Goal: Task Accomplishment & Management: Manage account settings

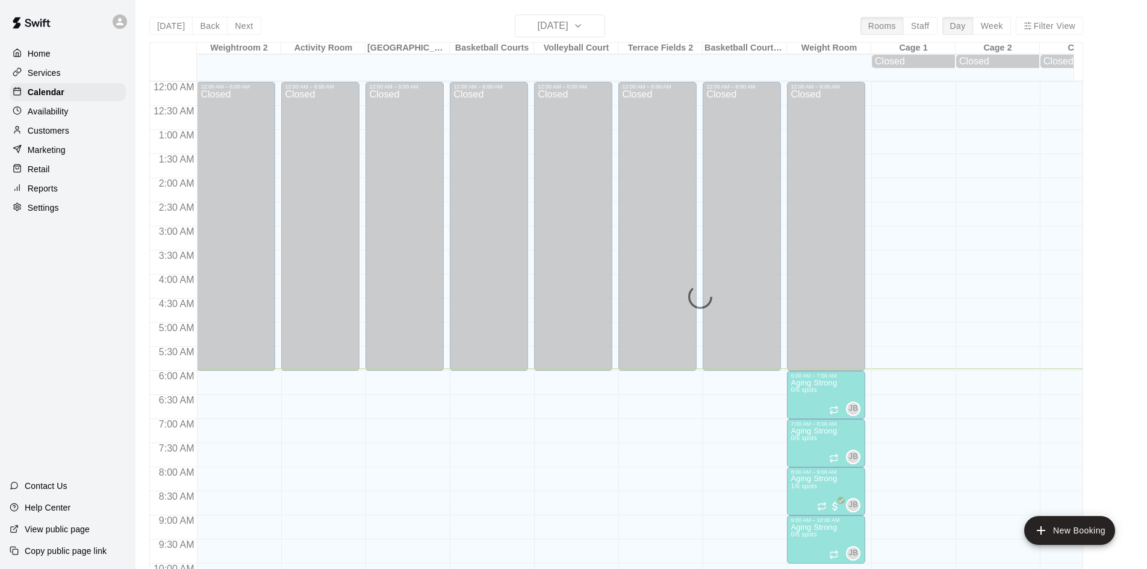
scroll to position [279, 0]
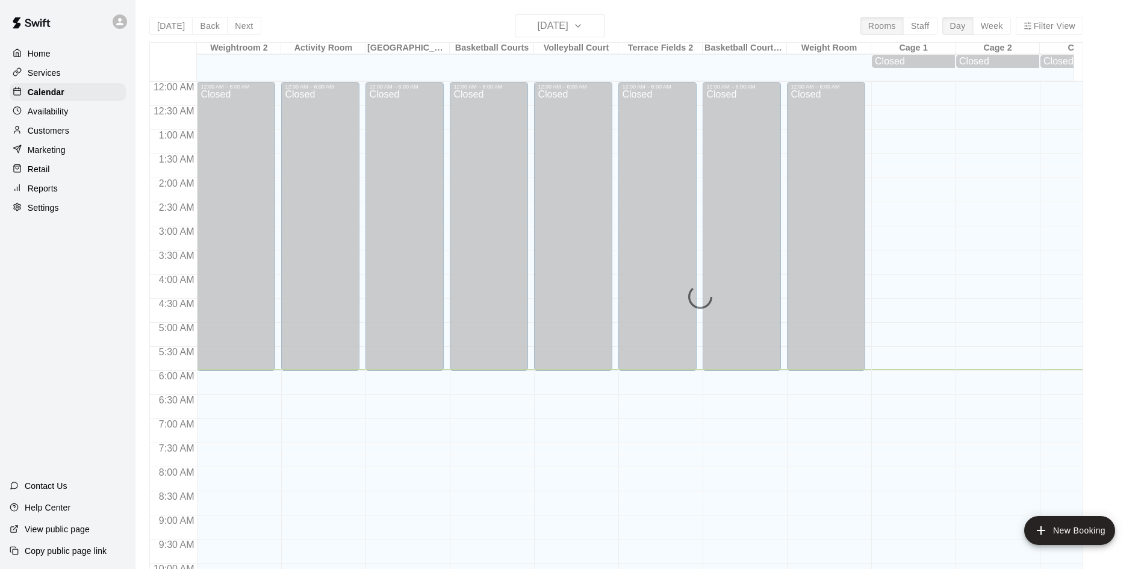
scroll to position [287, 0]
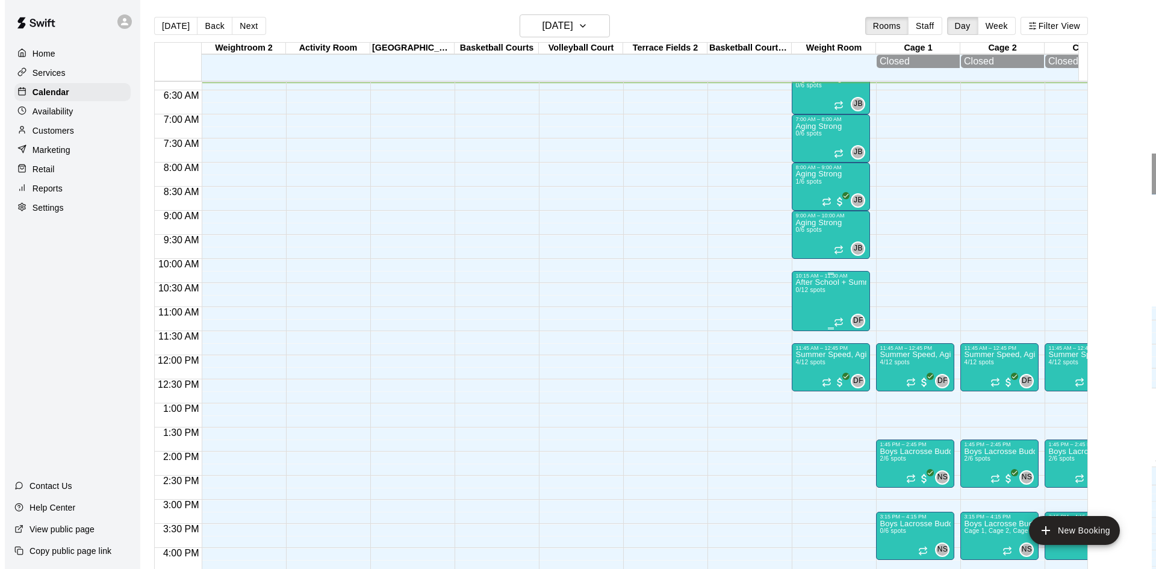
scroll to position [244, 0]
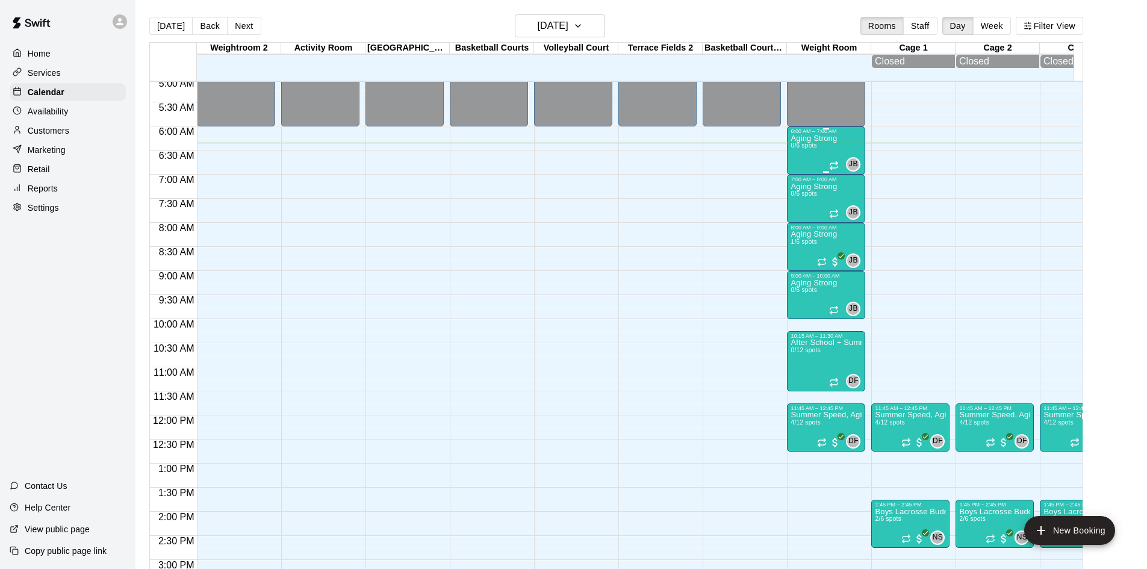
click at [806, 138] on p "Aging Strong" at bounding box center [813, 138] width 46 height 0
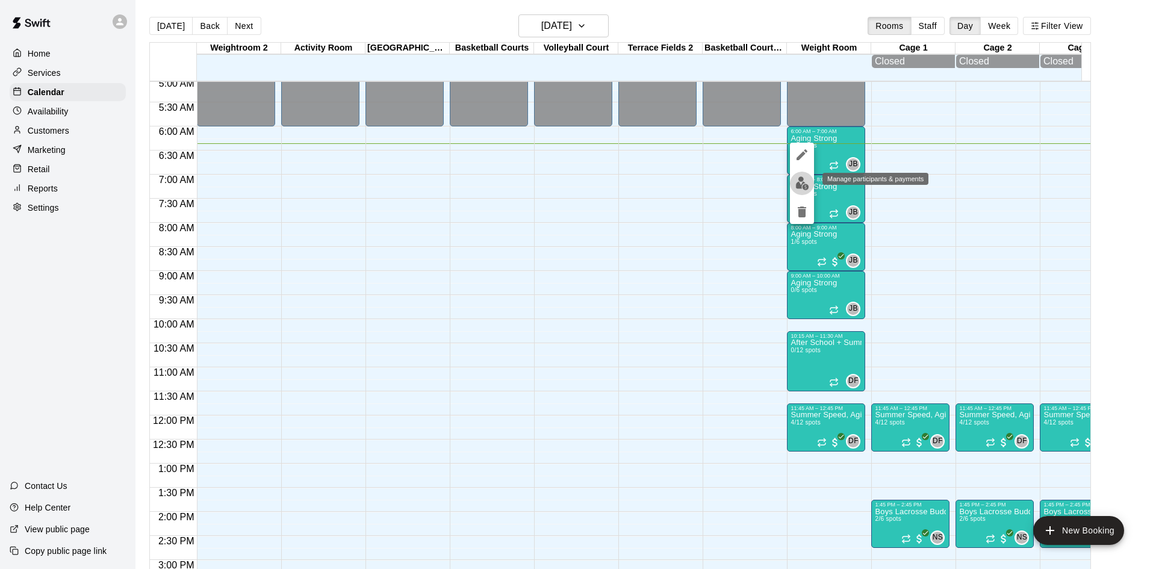
click at [800, 177] on img "edit" at bounding box center [802, 183] width 14 height 14
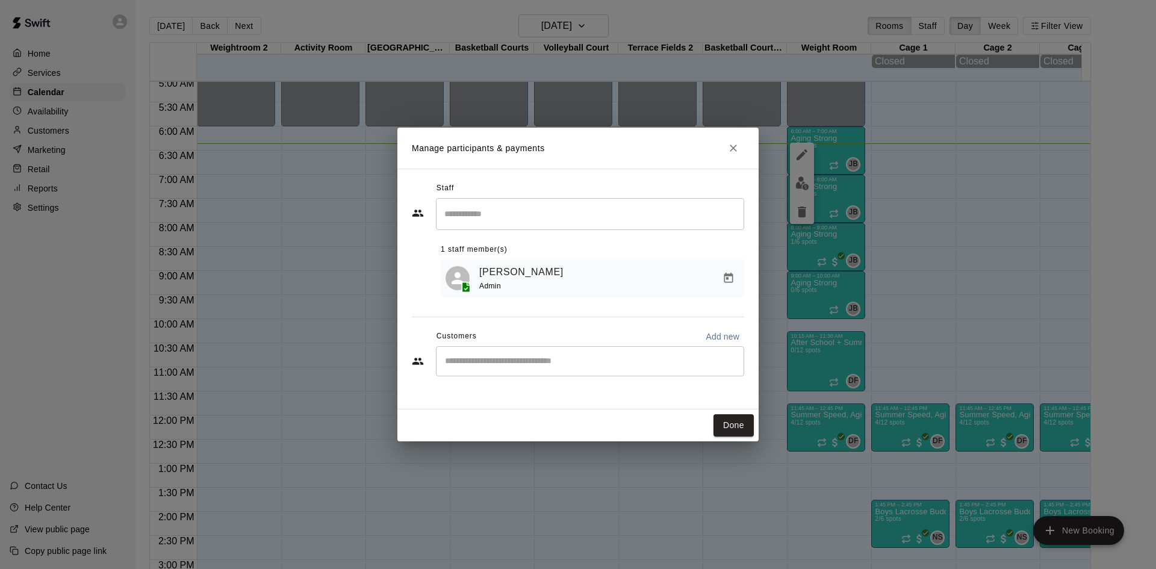
click at [506, 374] on div "​" at bounding box center [590, 361] width 308 height 30
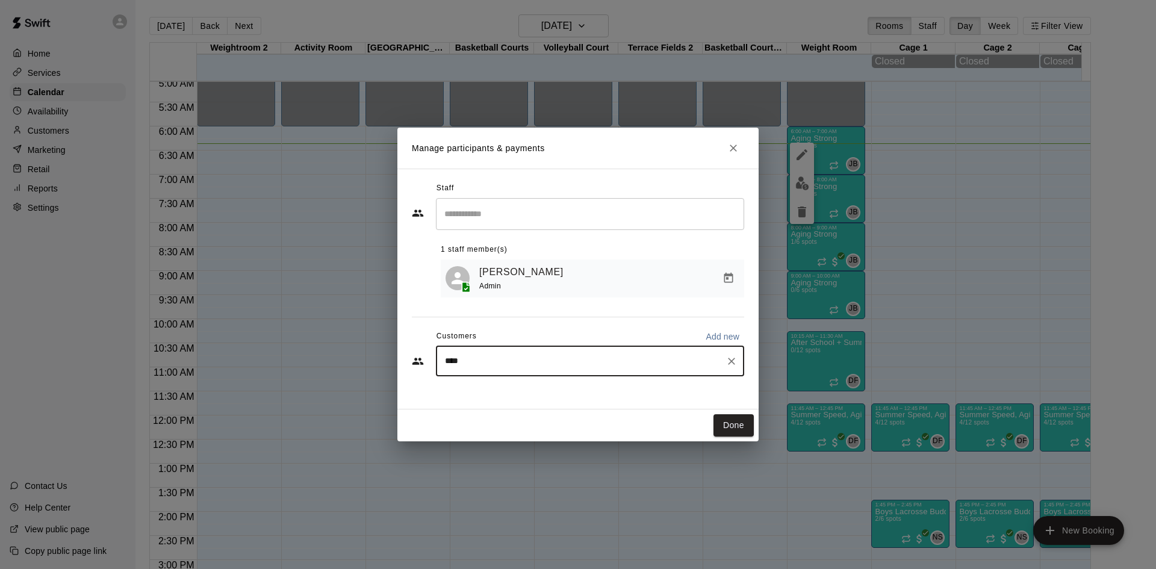
type input "*****"
click at [507, 392] on p "Terry DeWitt" at bounding box center [505, 391] width 73 height 13
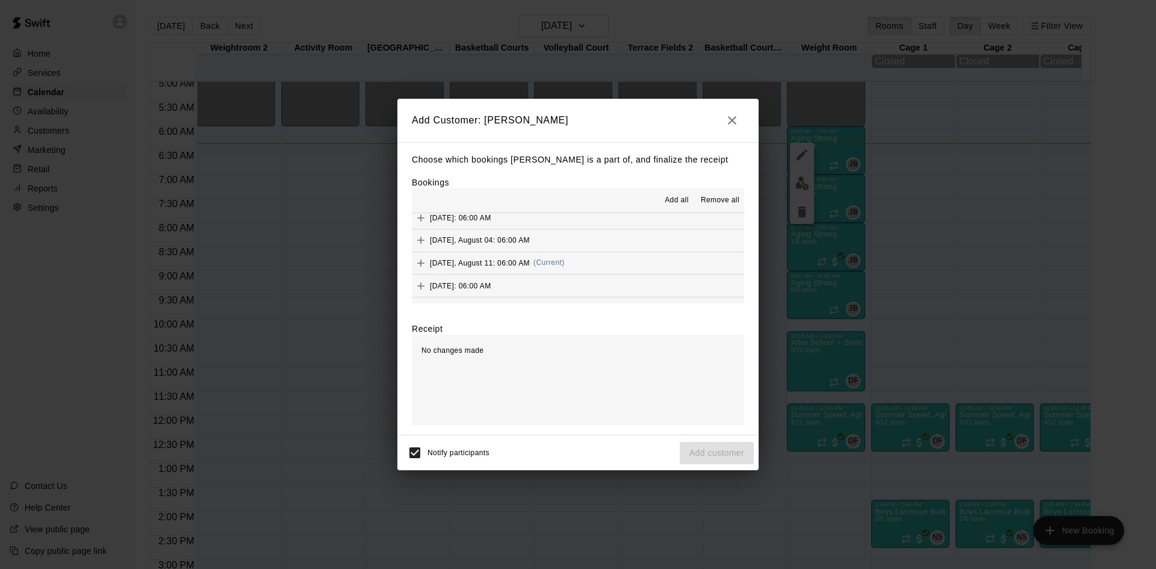
scroll to position [481, 0]
click at [565, 245] on span "(Current)" at bounding box center [548, 241] width 31 height 8
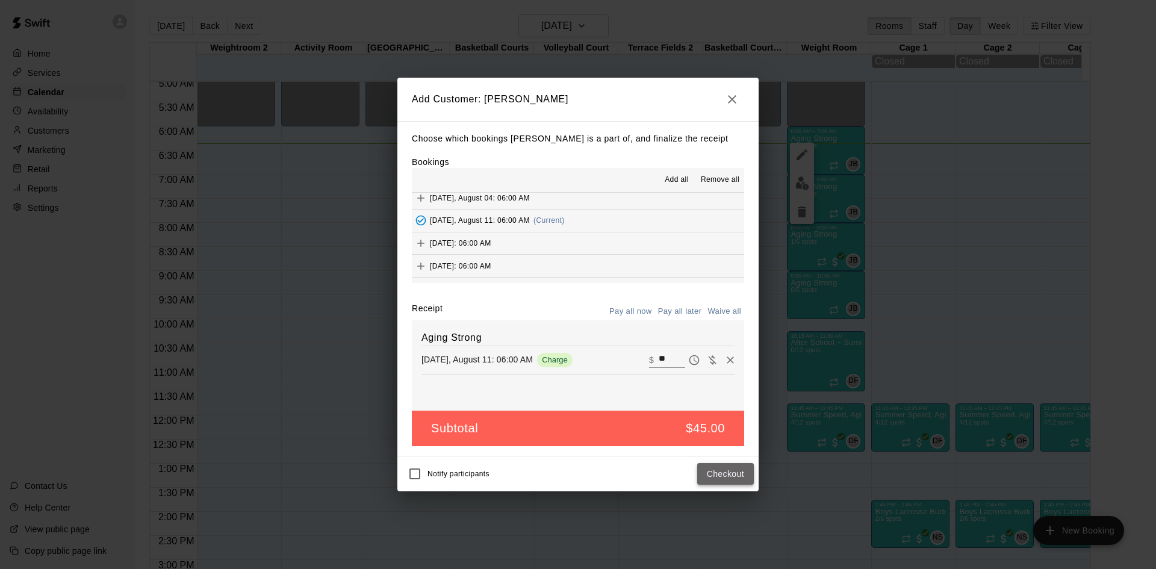
click at [728, 469] on button "Checkout" at bounding box center [725, 474] width 57 height 22
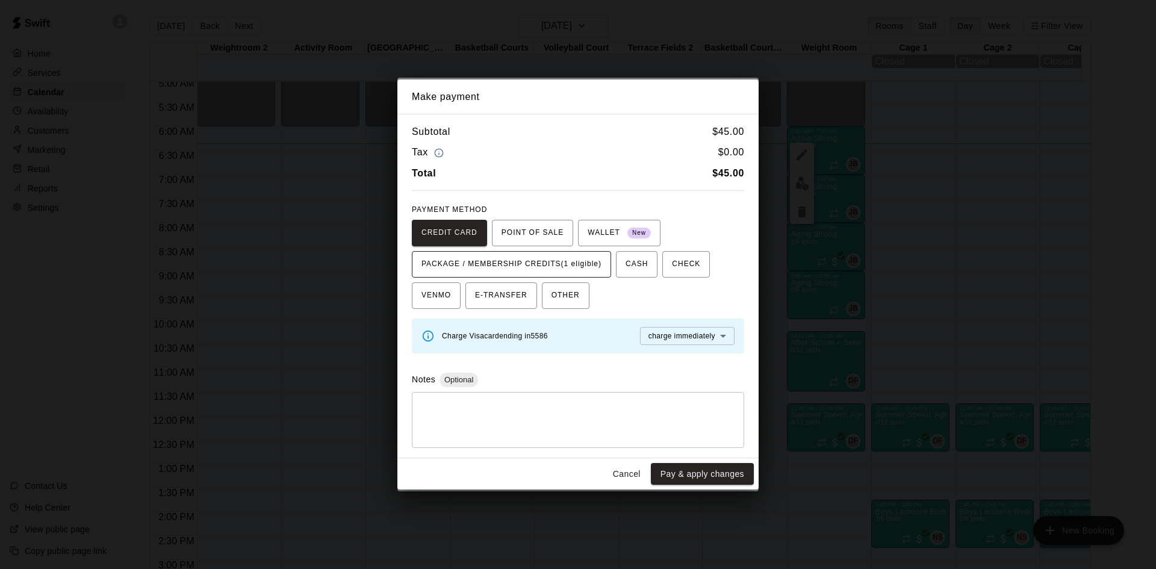
click at [590, 267] on span "PACKAGE / MEMBERSHIP CREDITS (1 eligible)" at bounding box center [511, 264] width 180 height 19
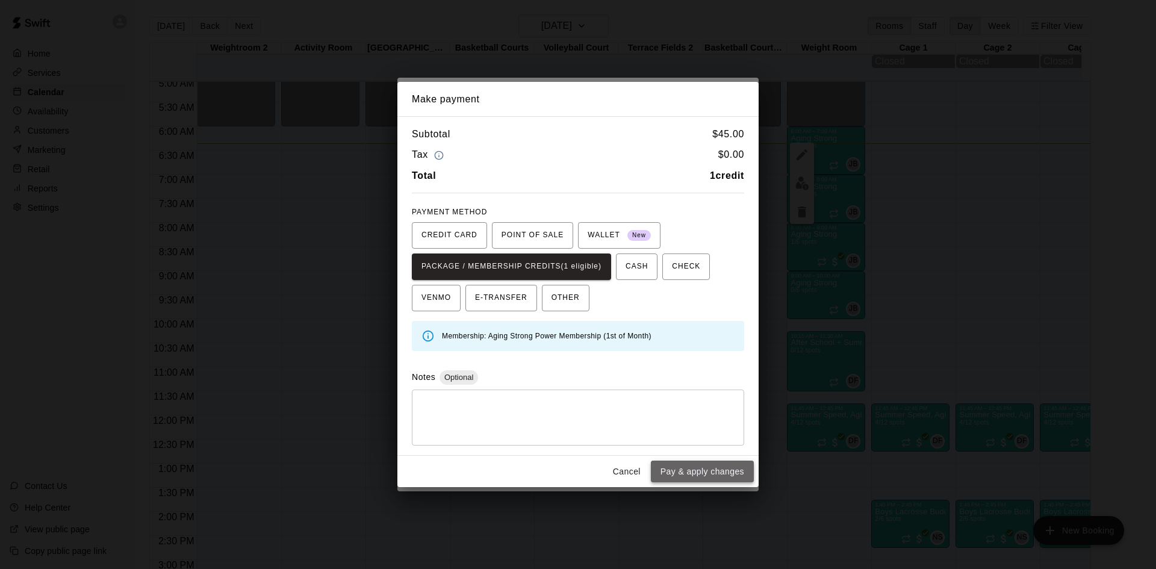
click at [678, 475] on button "Pay & apply changes" at bounding box center [702, 471] width 103 height 22
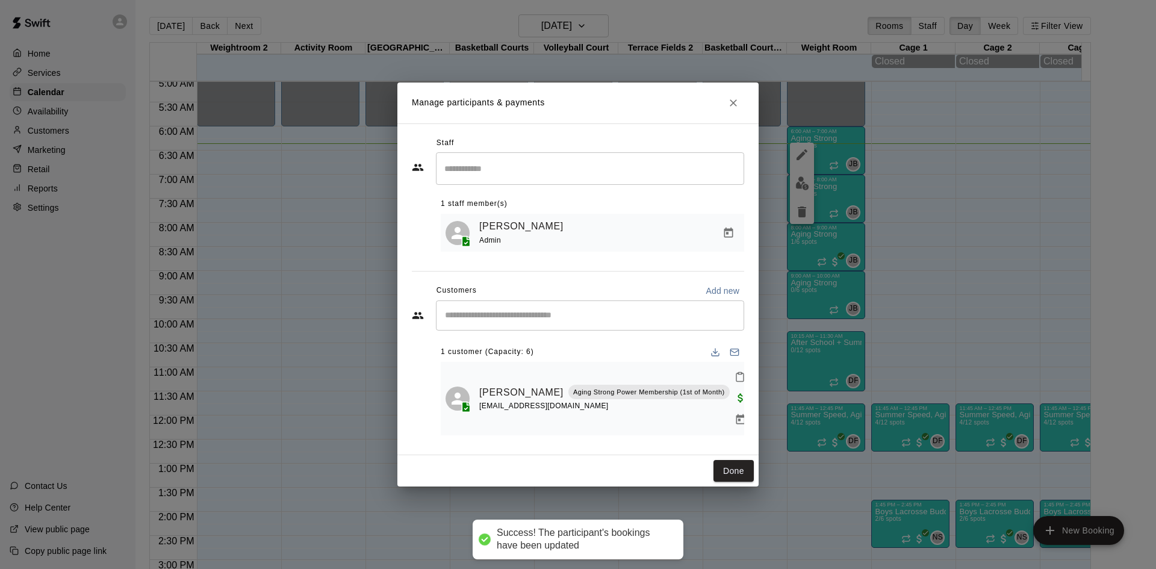
click at [596, 318] on div "​" at bounding box center [590, 315] width 308 height 30
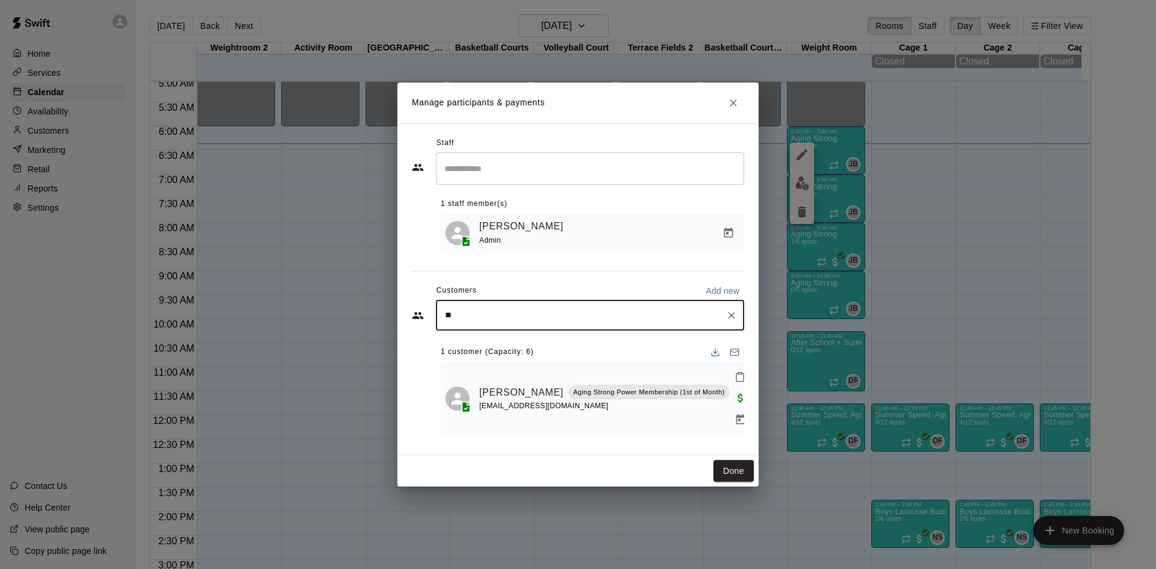
type input "***"
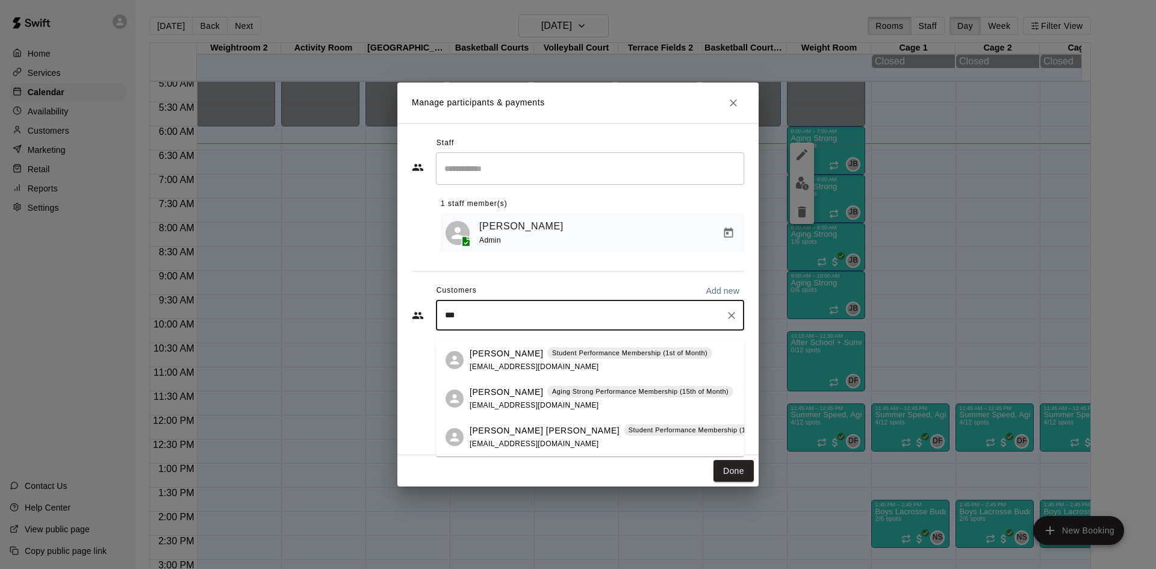
click at [562, 409] on div "Susan Edinger Aging Strong Performance Membership (15th of Month) sueedinger@ya…" at bounding box center [601, 399] width 264 height 26
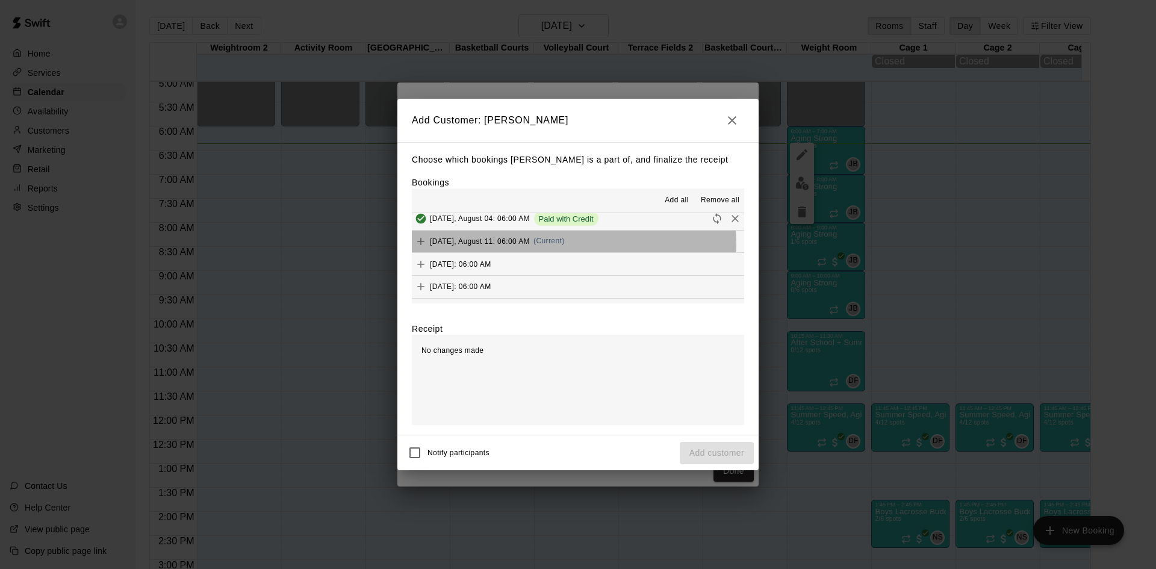
click at [545, 245] on span "(Current)" at bounding box center [548, 241] width 31 height 8
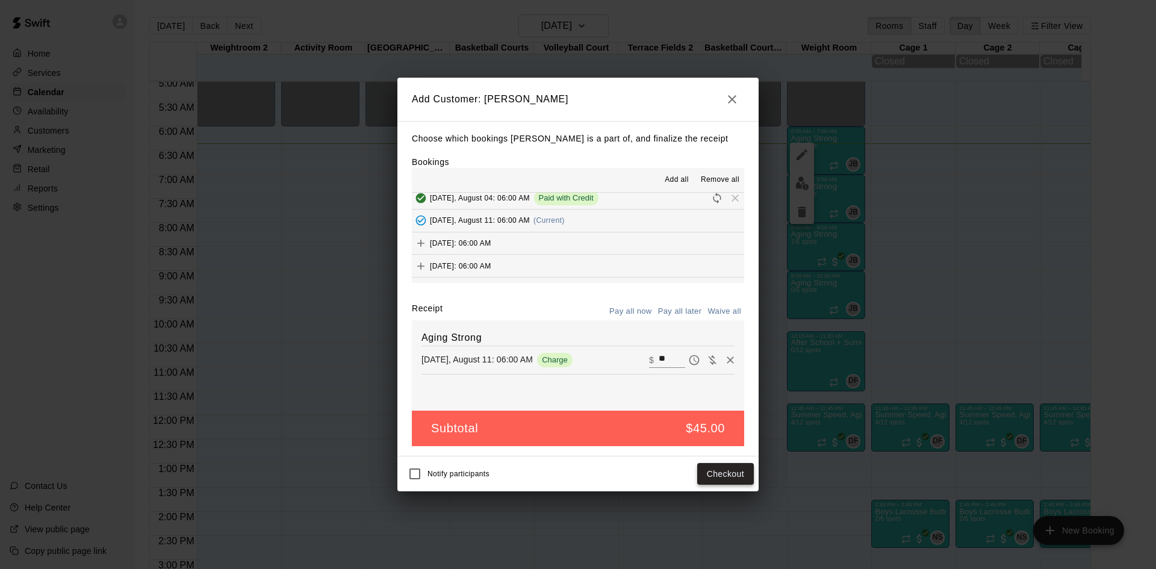
click at [717, 471] on button "Checkout" at bounding box center [725, 474] width 57 height 22
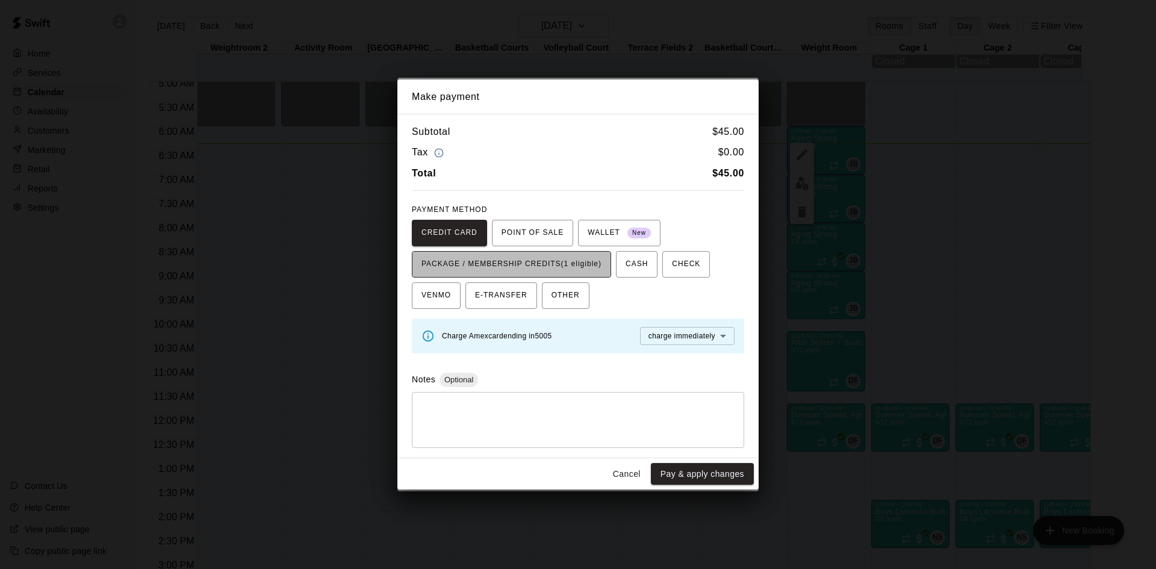
click at [593, 268] on span "PACKAGE / MEMBERSHIP CREDITS (1 eligible)" at bounding box center [511, 264] width 180 height 19
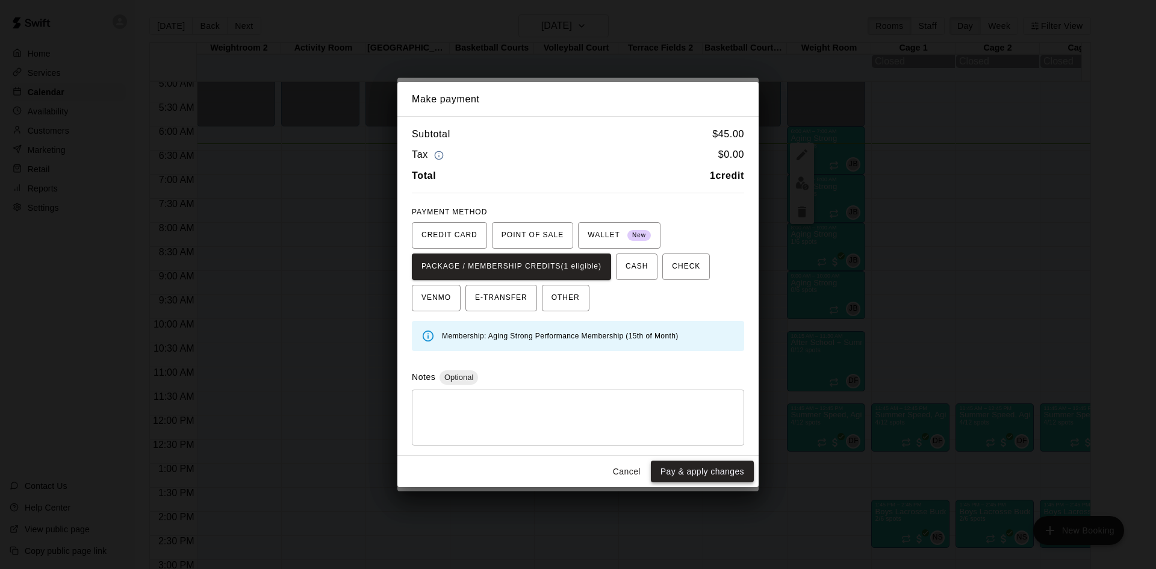
click at [694, 474] on button "Pay & apply changes" at bounding box center [702, 471] width 103 height 22
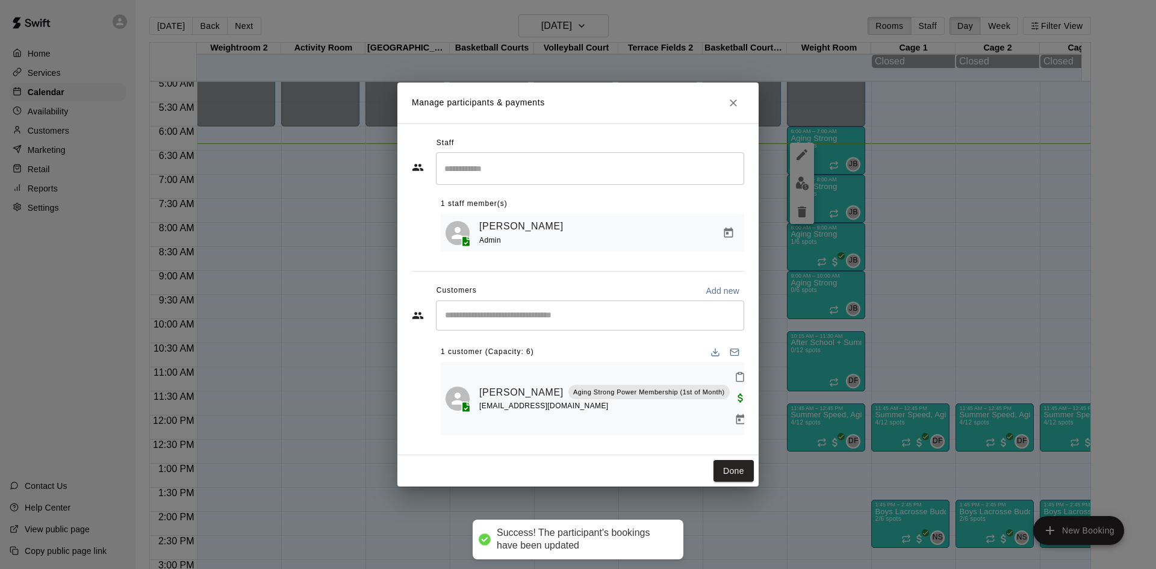
scroll to position [0, 0]
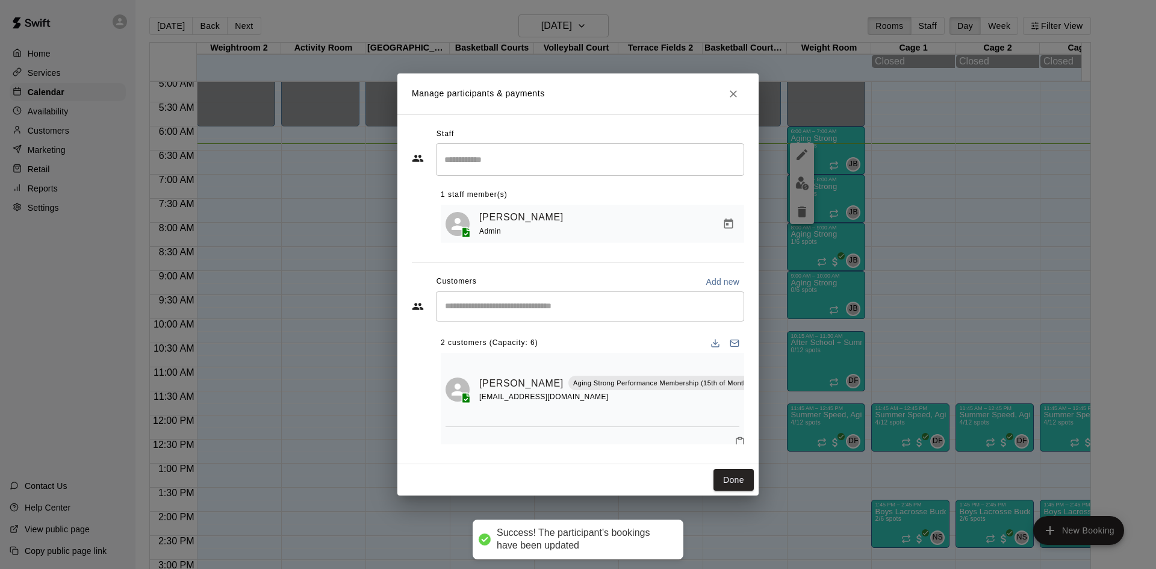
click at [519, 311] on input "Start typing to search customers..." at bounding box center [589, 306] width 297 height 12
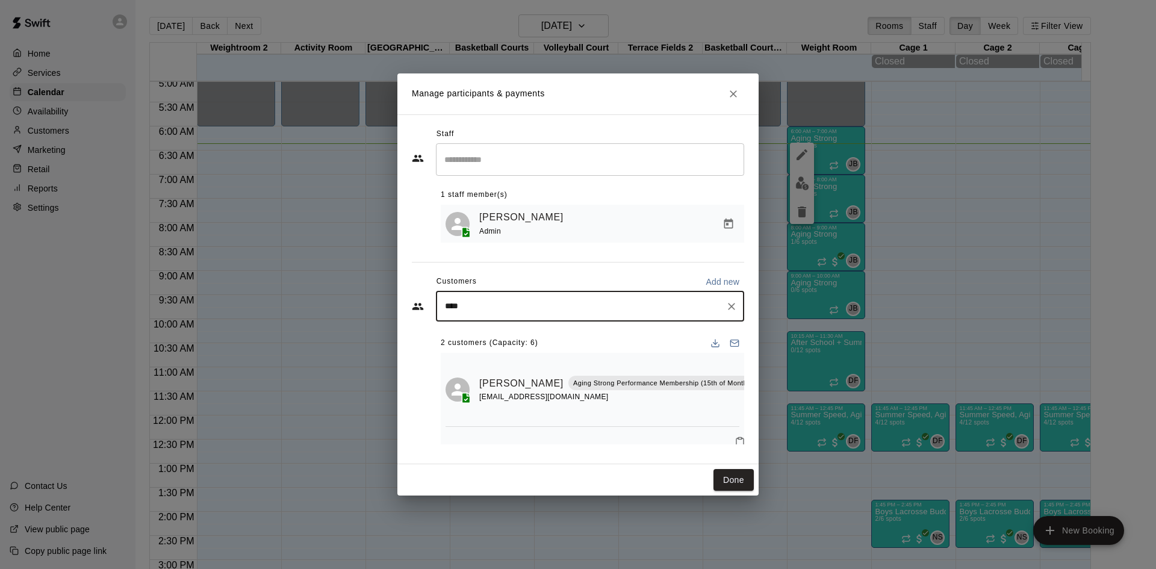
type input "*****"
click at [523, 344] on span "pdaggett1224@gmail.com" at bounding box center [533, 348] width 129 height 8
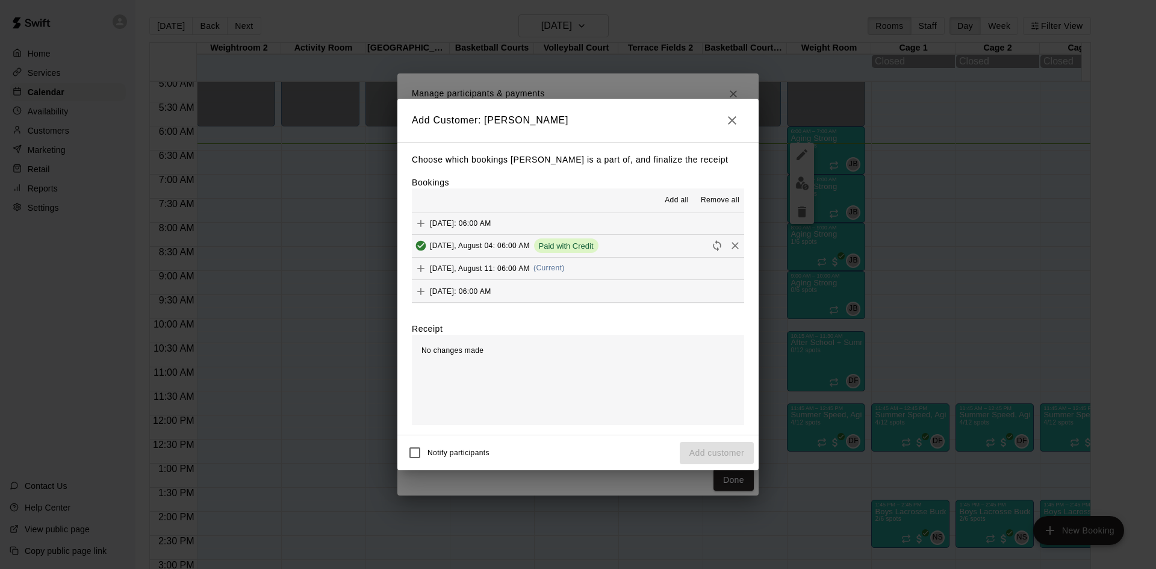
scroll to position [481, 0]
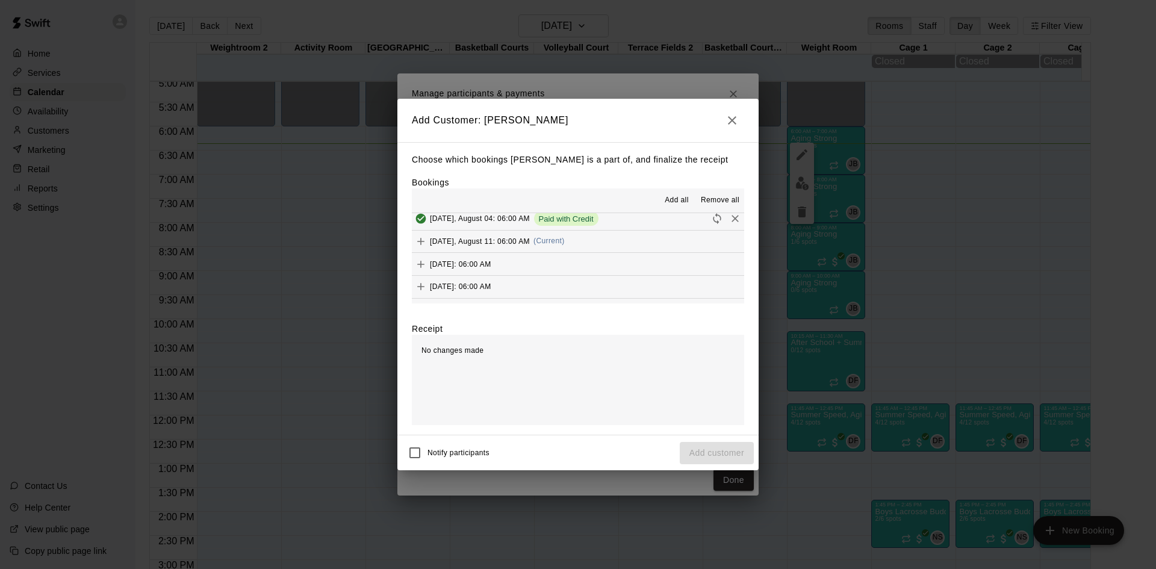
click at [538, 244] on span "(Current)" at bounding box center [548, 241] width 31 height 8
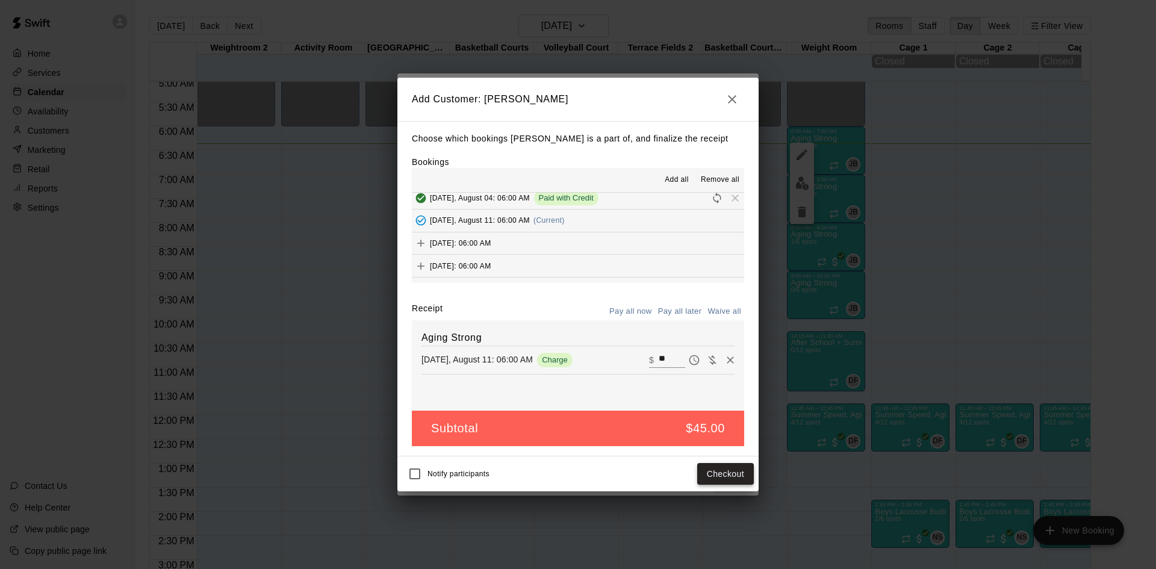
click at [709, 474] on button "Checkout" at bounding box center [725, 474] width 57 height 22
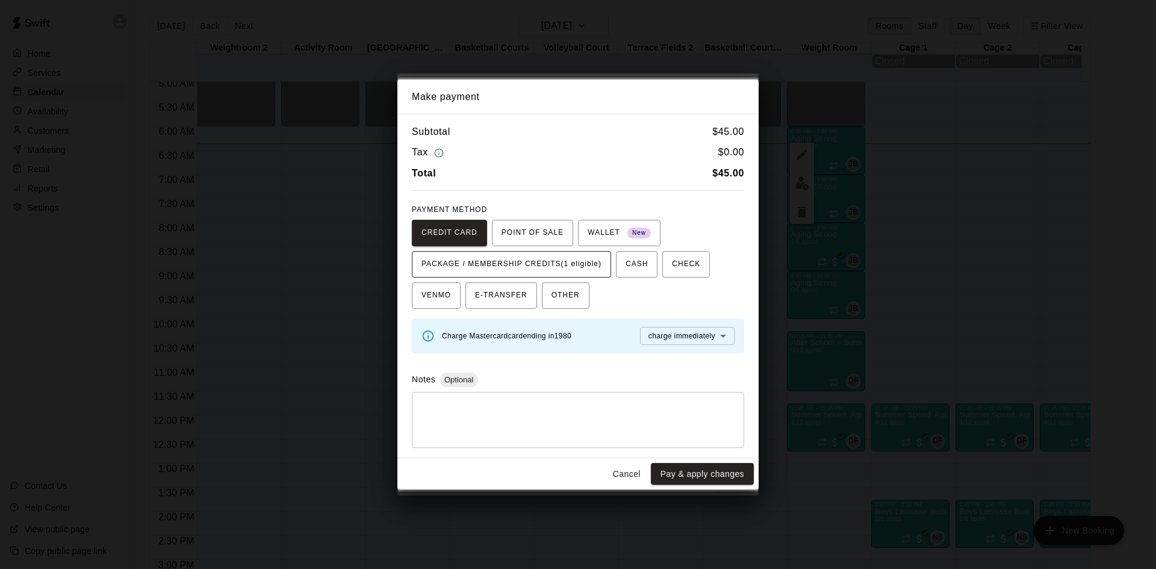
click at [593, 264] on span "PACKAGE / MEMBERSHIP CREDITS (1 eligible)" at bounding box center [511, 264] width 180 height 19
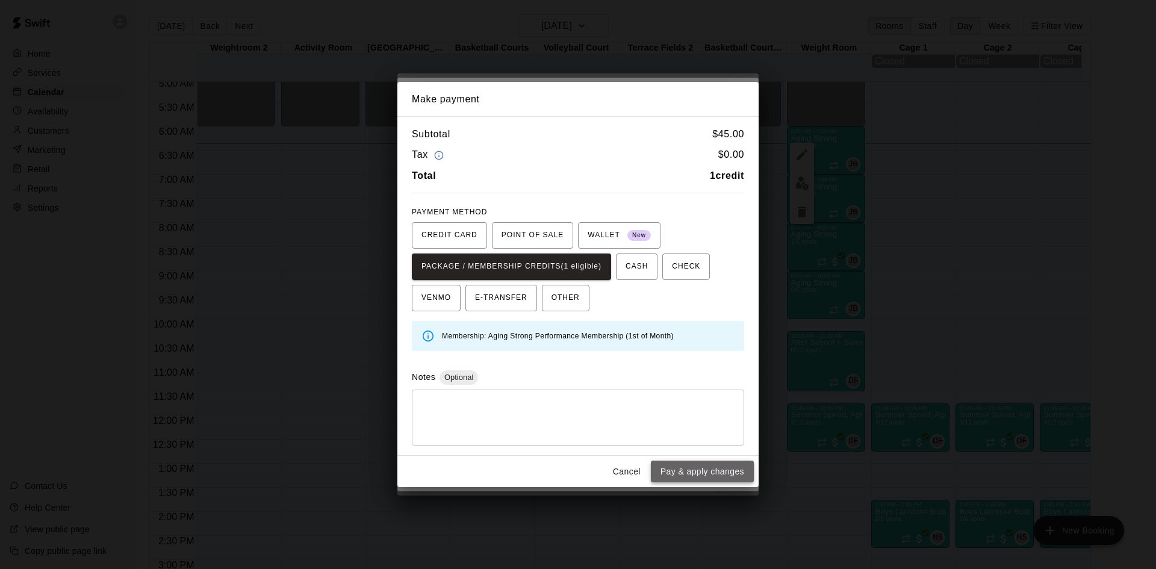
click at [673, 462] on button "Pay & apply changes" at bounding box center [702, 471] width 103 height 22
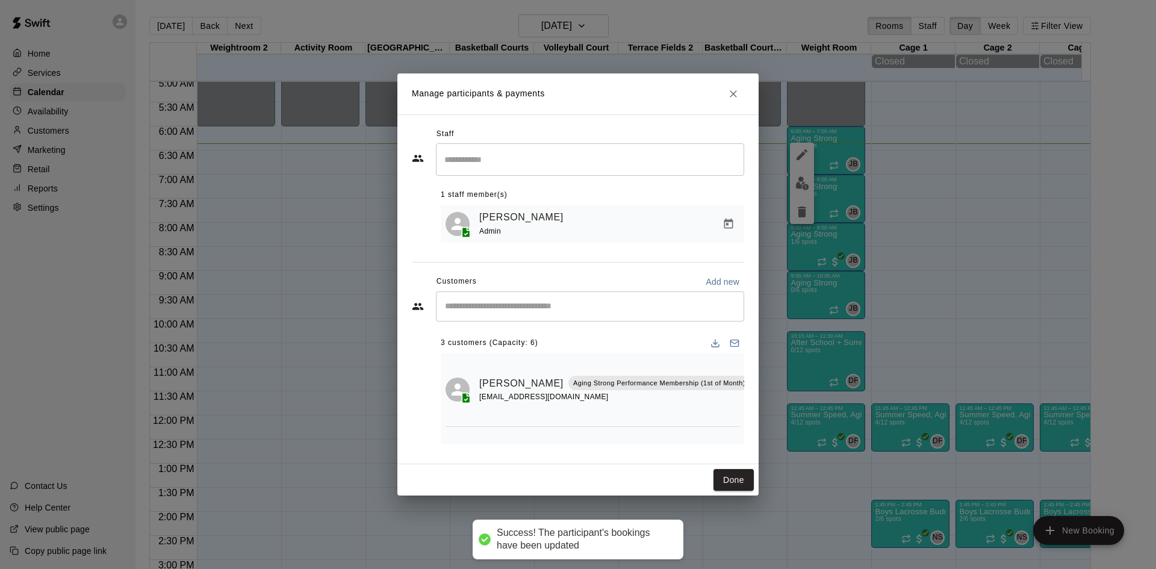
click at [602, 297] on div "​" at bounding box center [590, 306] width 308 height 30
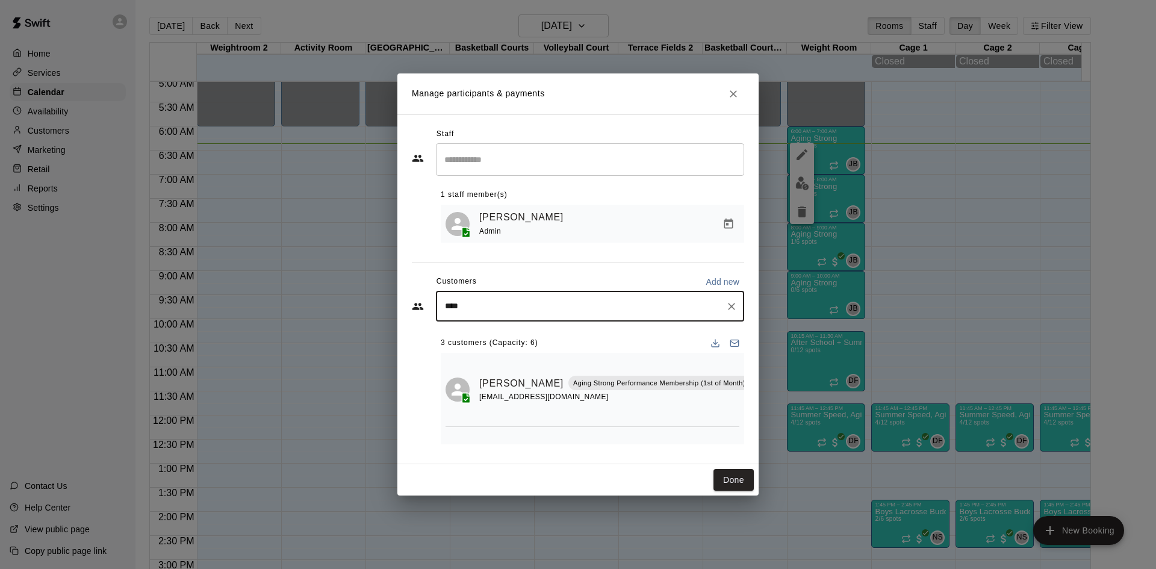
type input "*****"
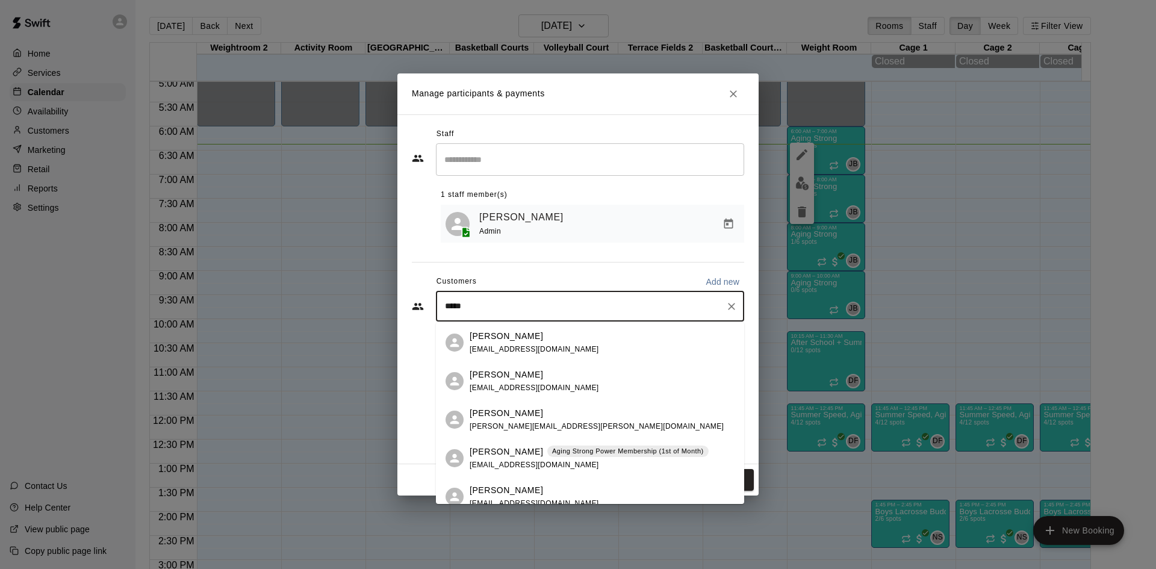
scroll to position [181, 0]
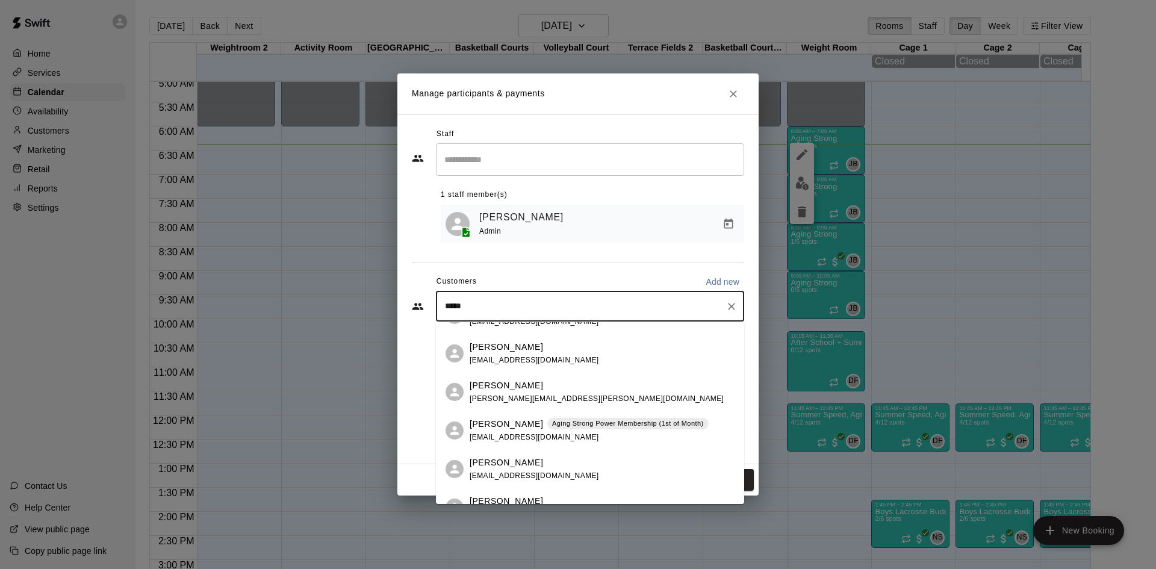
click at [600, 432] on div "Laura Georgianna Aging Strong Power Membership (1st of Month) lauracgeorgianna@…" at bounding box center [588, 431] width 239 height 26
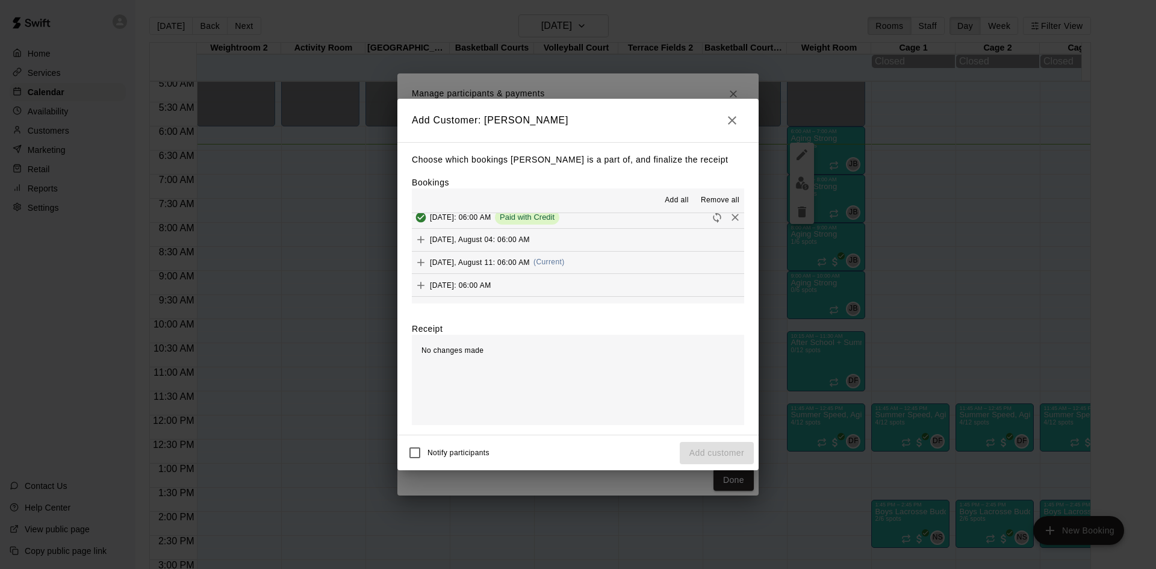
scroll to position [481, 0]
click at [583, 239] on button "Monday, August 11: 06:00 AM (Current)" at bounding box center [578, 242] width 332 height 22
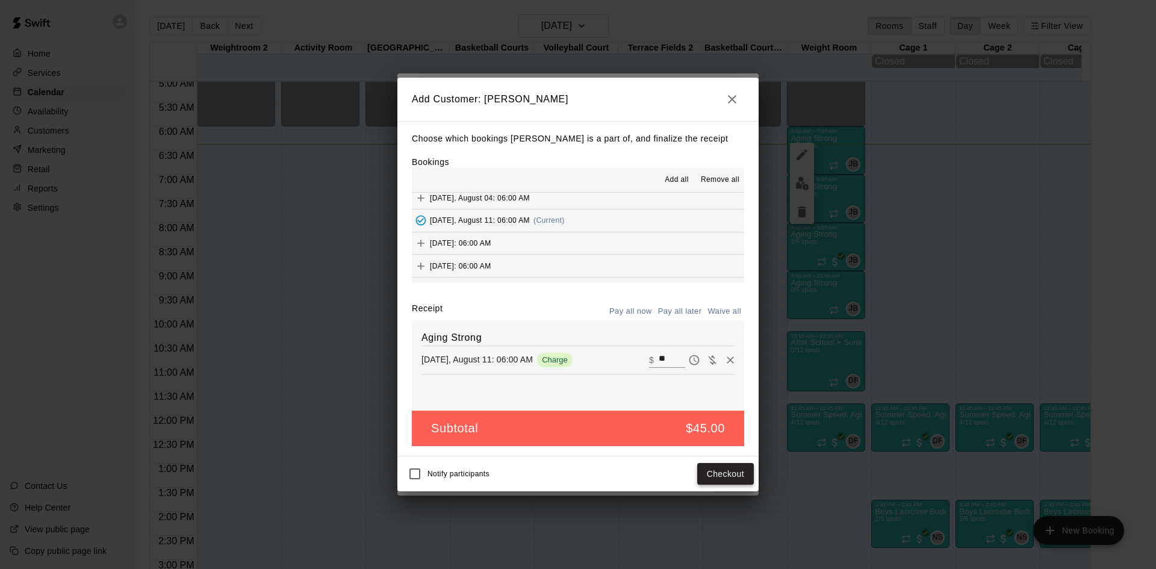
click at [730, 478] on button "Checkout" at bounding box center [725, 474] width 57 height 22
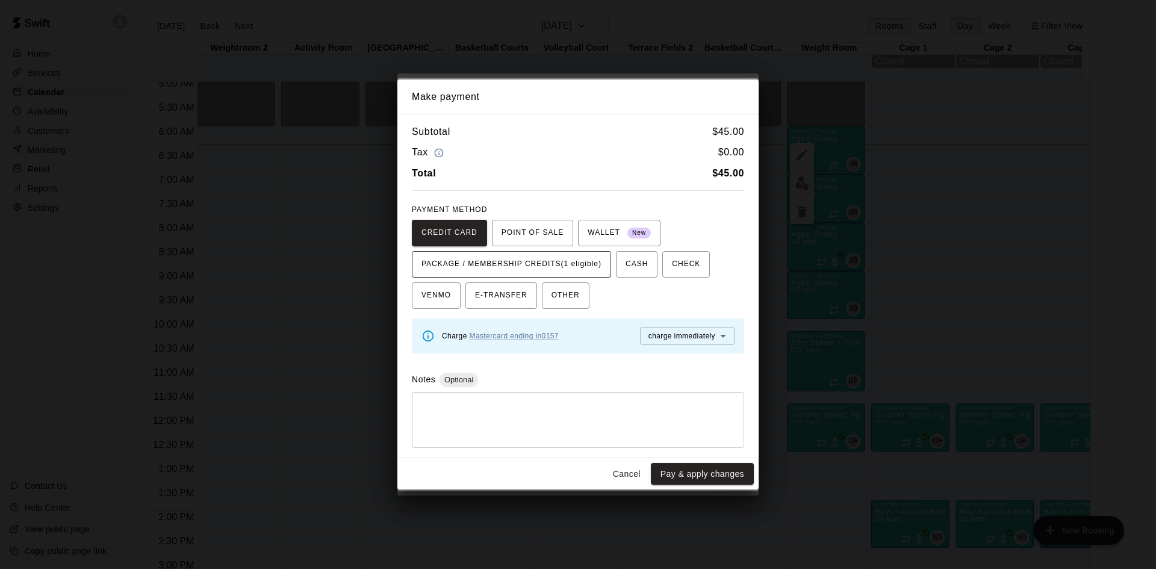
click at [593, 269] on span "PACKAGE / MEMBERSHIP CREDITS (1 eligible)" at bounding box center [511, 264] width 180 height 19
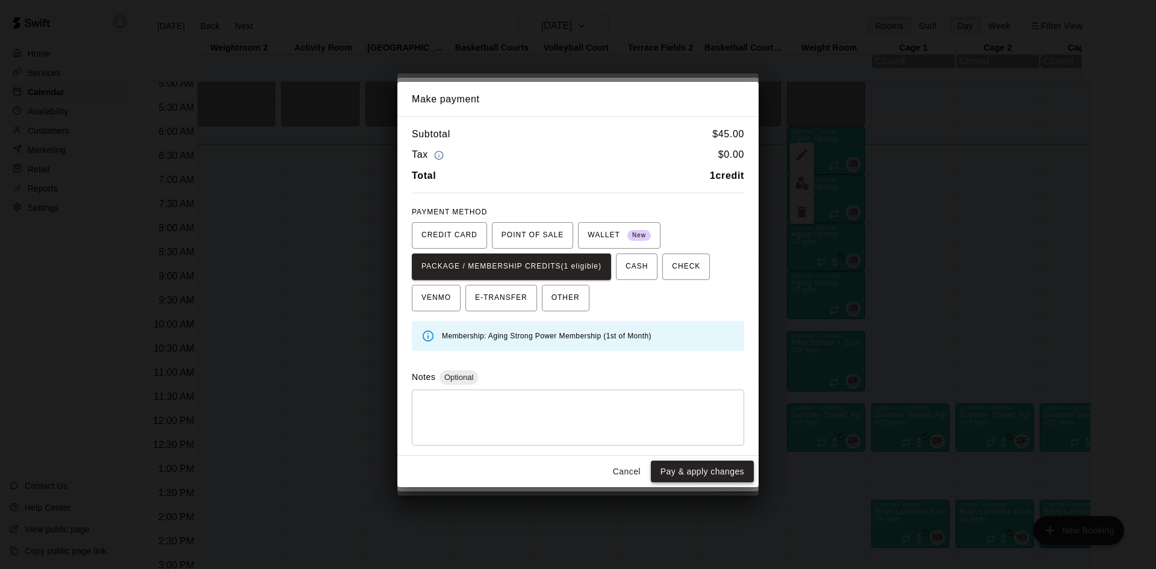
click at [671, 473] on button "Pay & apply changes" at bounding box center [702, 471] width 103 height 22
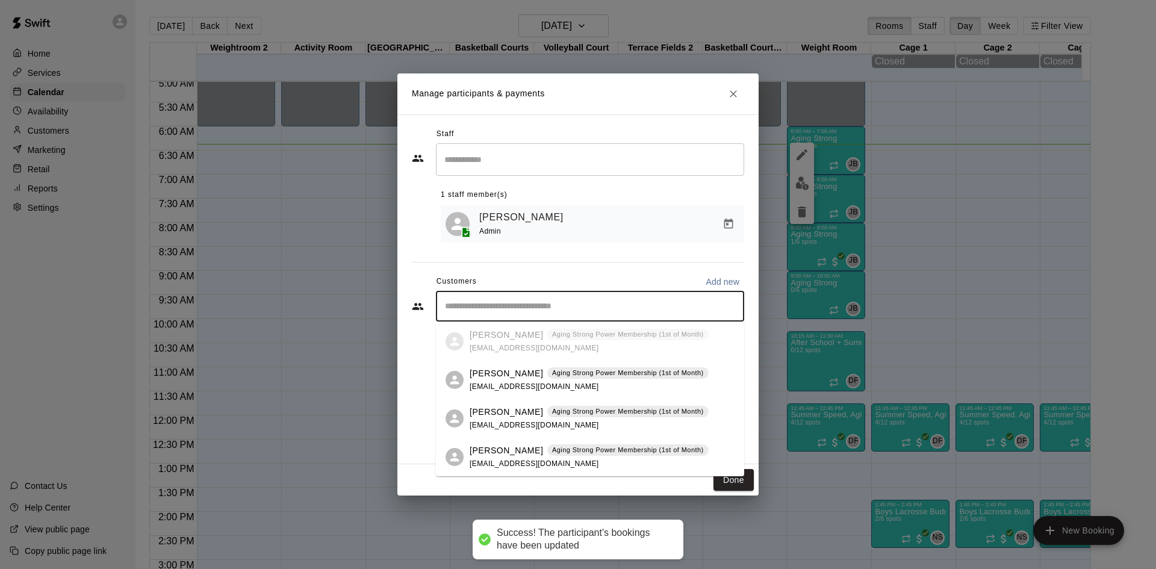
click at [587, 305] on input "Start typing to search customers..." at bounding box center [589, 306] width 297 height 12
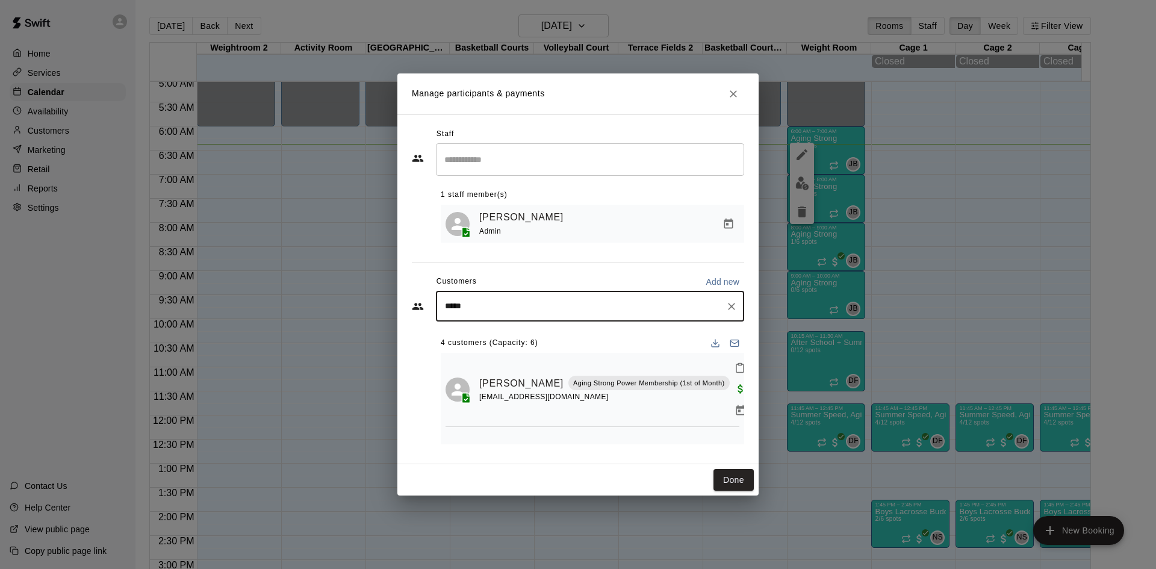
type input "******"
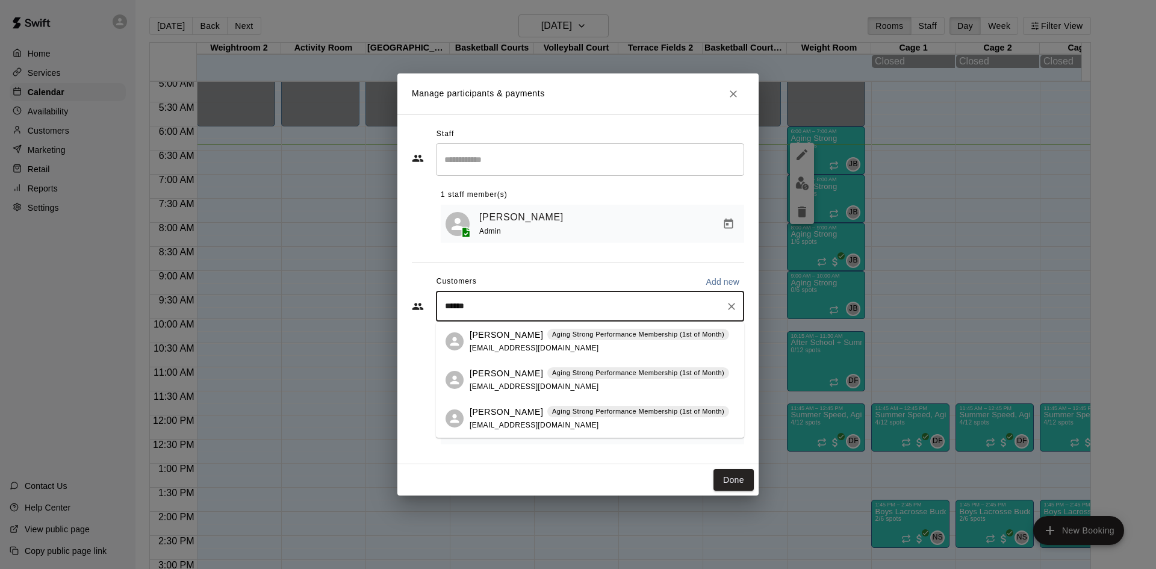
click at [554, 338] on p "Aging Strong Performance Membership (1st of Month)" at bounding box center [638, 334] width 172 height 10
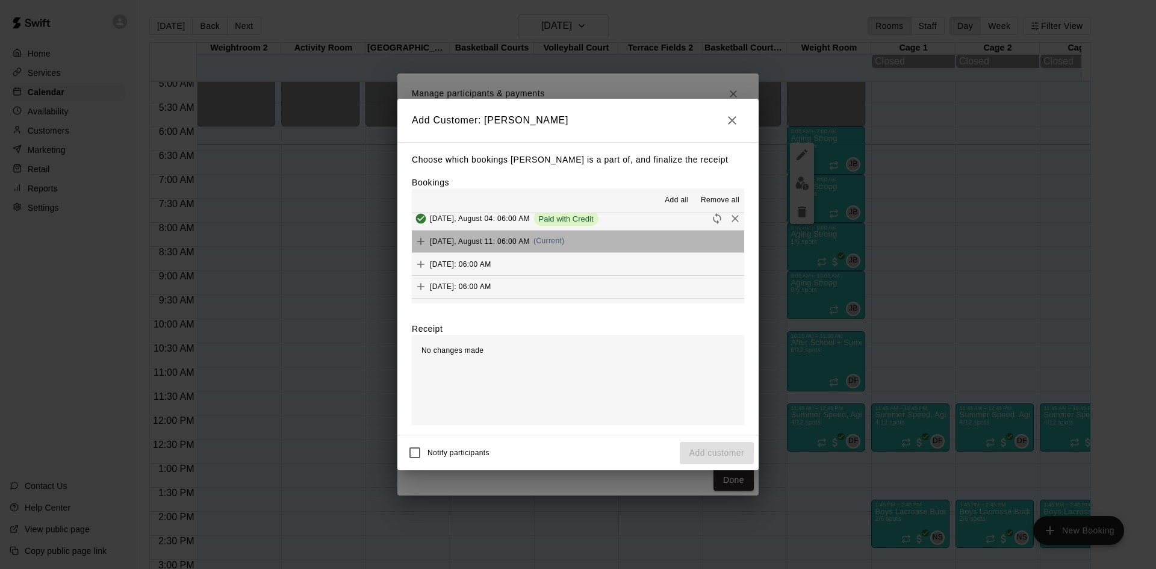
click at [611, 243] on button "Monday, August 11: 06:00 AM (Current)" at bounding box center [578, 242] width 332 height 22
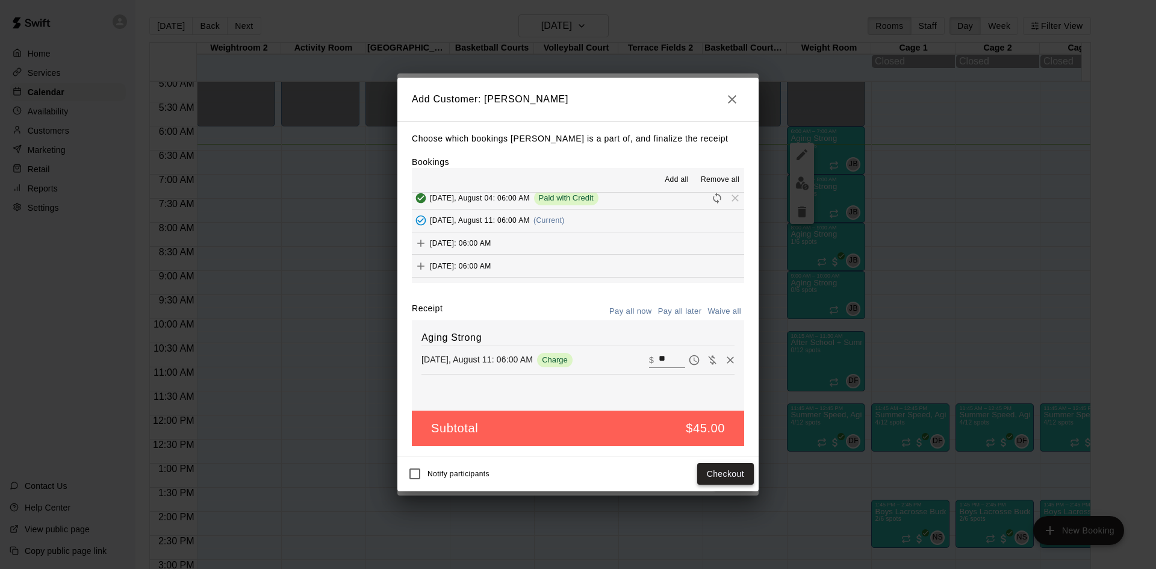
click at [725, 471] on button "Checkout" at bounding box center [725, 474] width 57 height 22
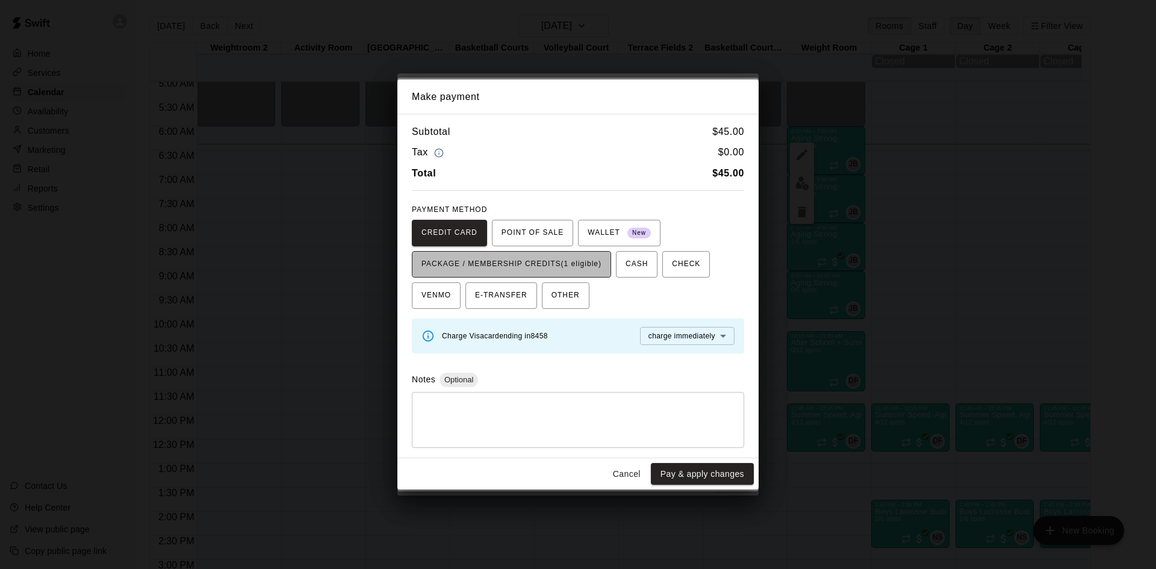
click at [587, 265] on span "PACKAGE / MEMBERSHIP CREDITS (1 eligible)" at bounding box center [511, 264] width 180 height 19
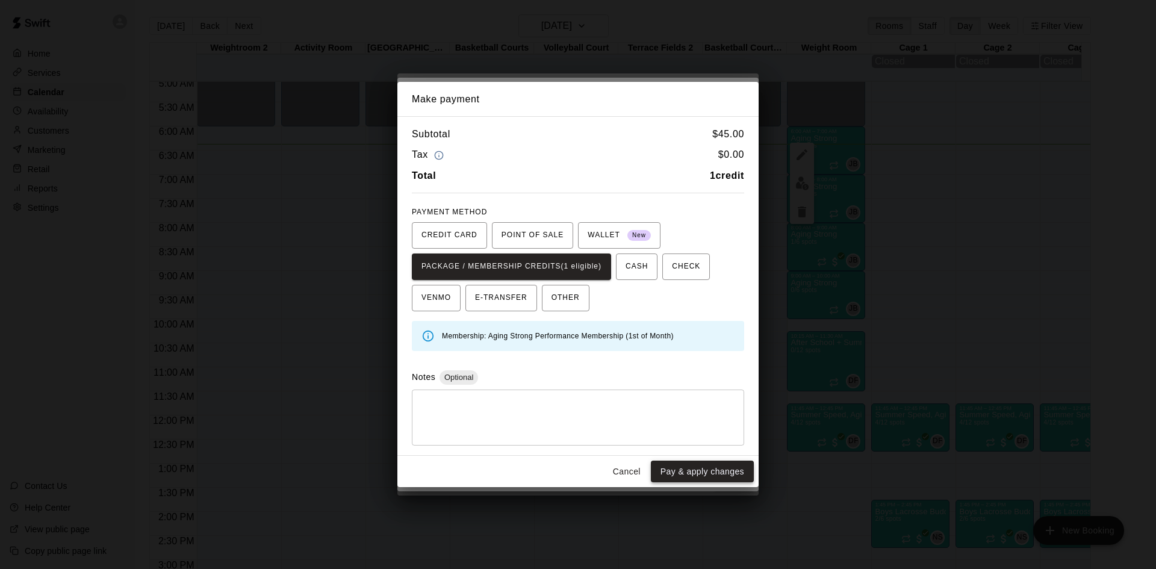
click at [696, 470] on button "Pay & apply changes" at bounding box center [702, 471] width 103 height 22
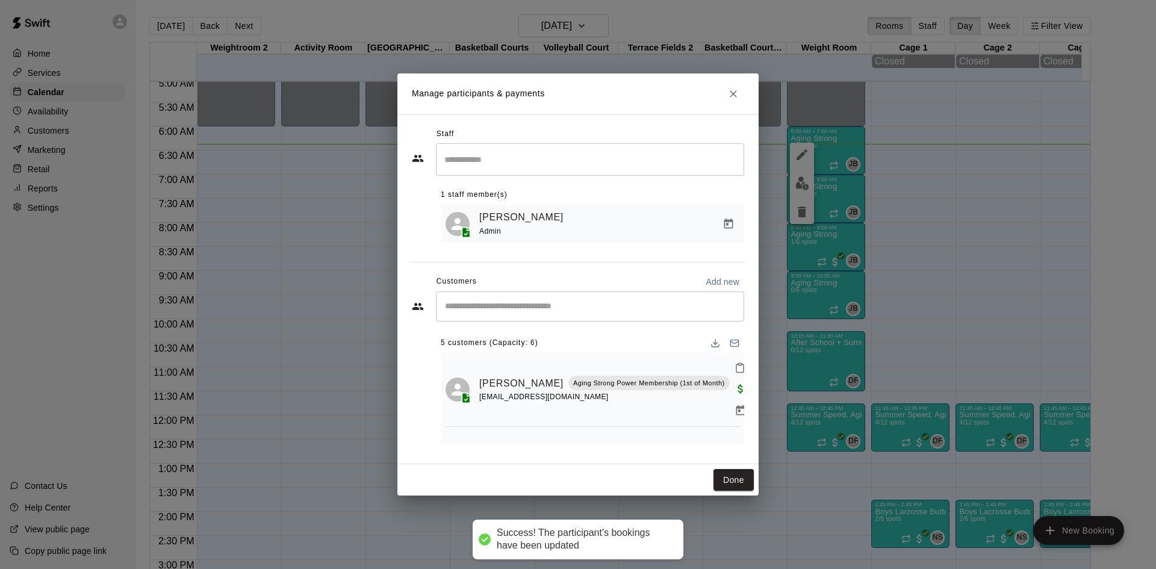
click at [734, 367] on icon "Mark attendance" at bounding box center [739, 367] width 11 height 11
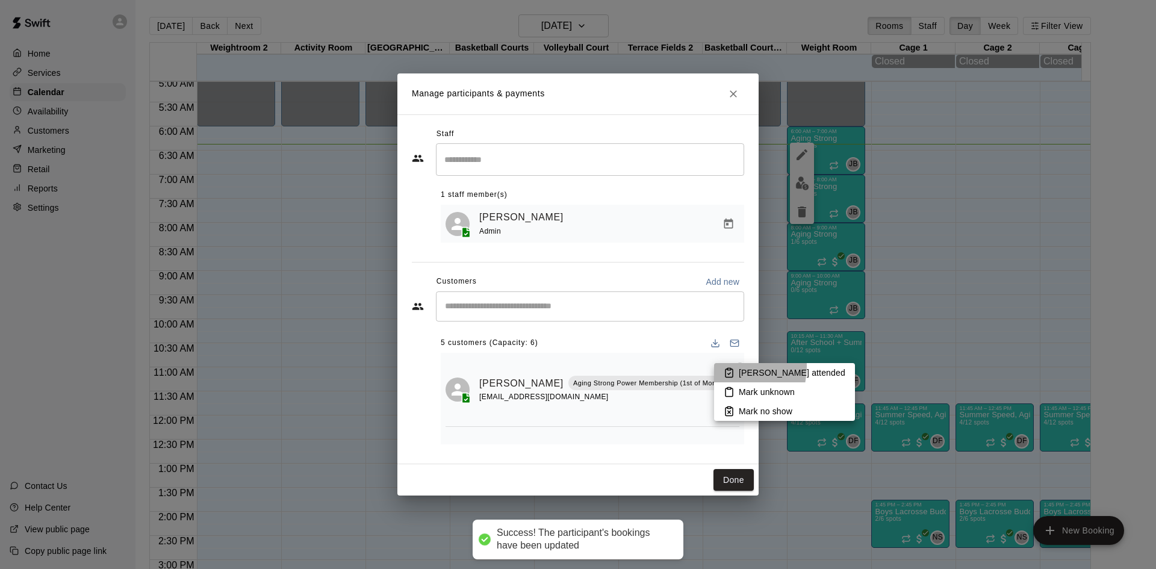
click at [726, 367] on li "Mark attended" at bounding box center [784, 372] width 141 height 19
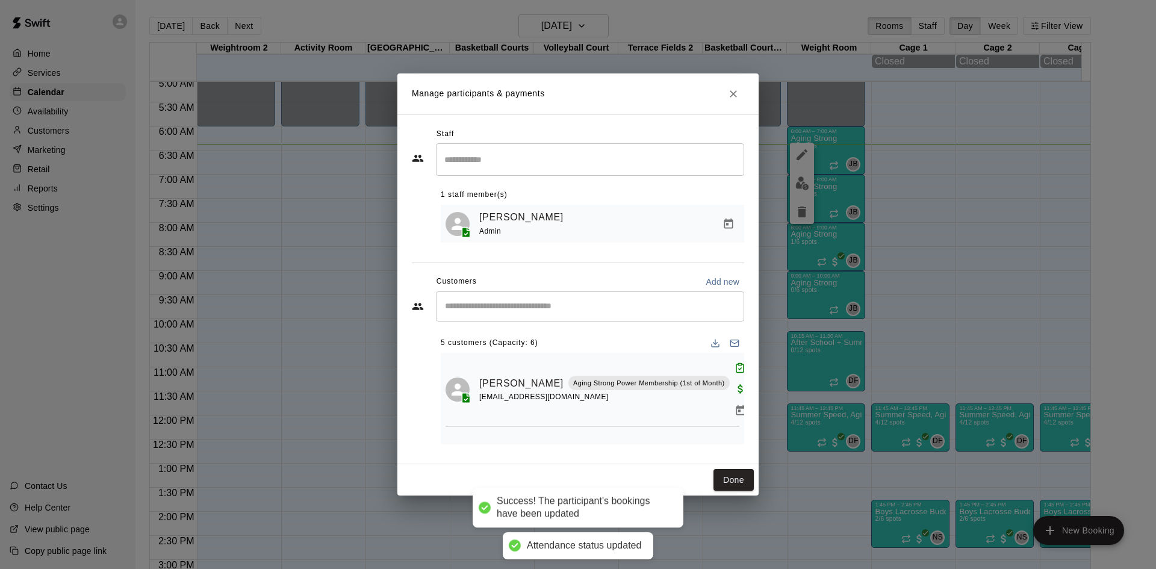
click at [708, 445] on div "Staff ​ 1 staff member(s) Jeffrey Batis Admin Customers Add new ​ 5 customers (…" at bounding box center [578, 289] width 332 height 329
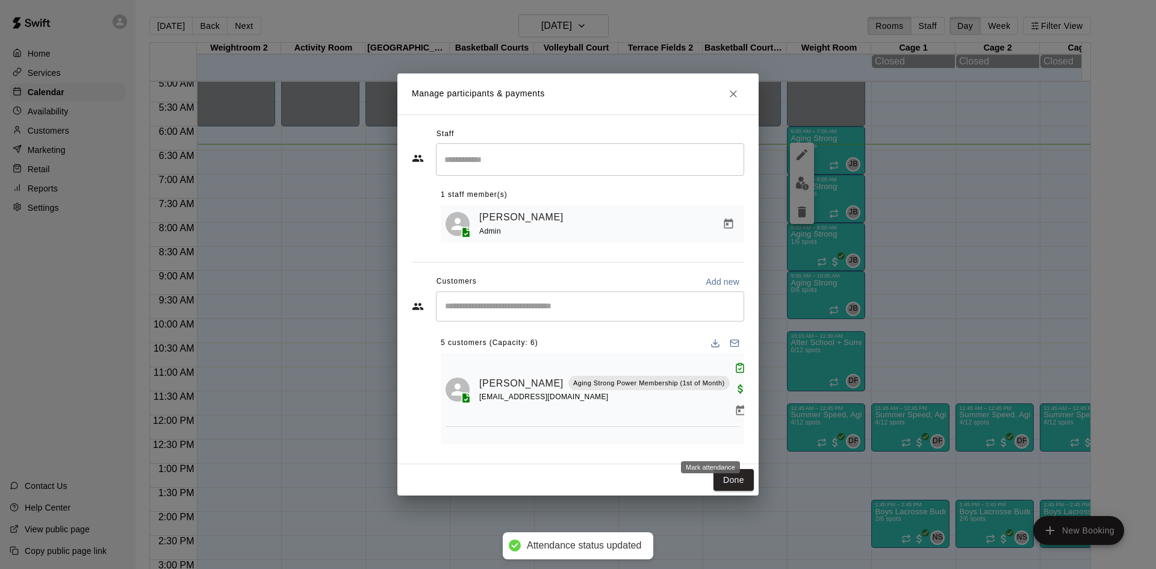
click at [757, 439] on icon "Mark attendance" at bounding box center [760, 442] width 7 height 8
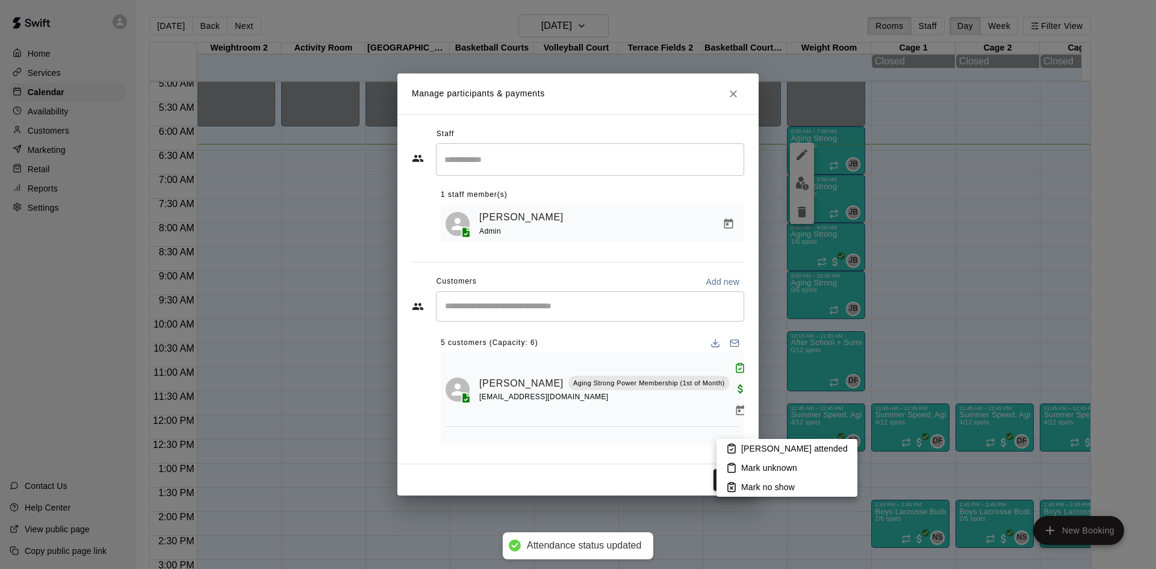
click at [735, 448] on icon at bounding box center [731, 449] width 7 height 8
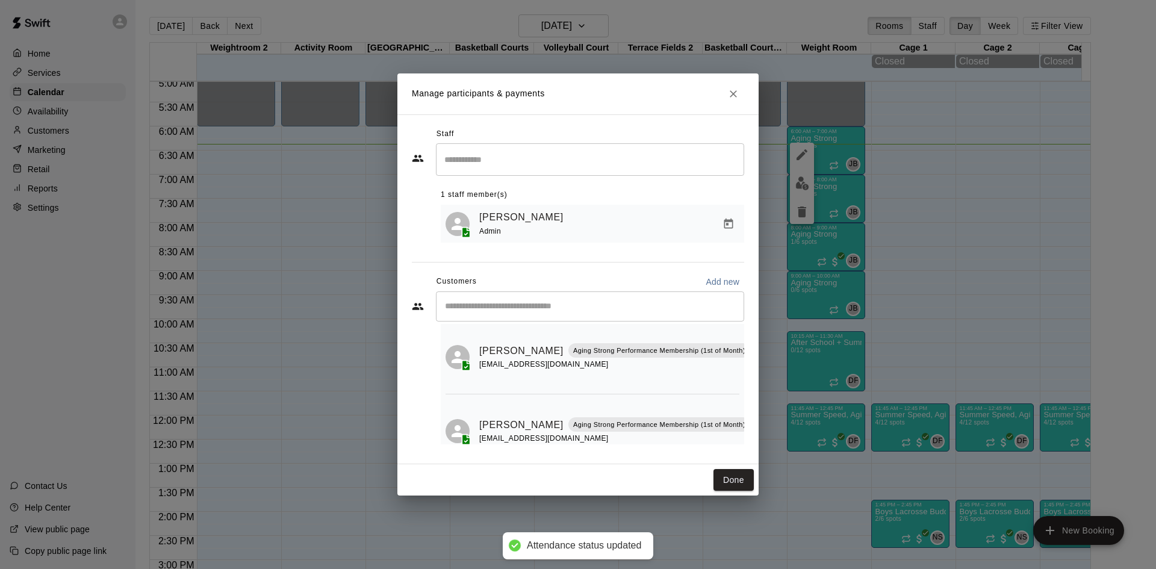
scroll to position [109, 0]
click at [755, 408] on icon "Mark attendance" at bounding box center [760, 406] width 11 height 11
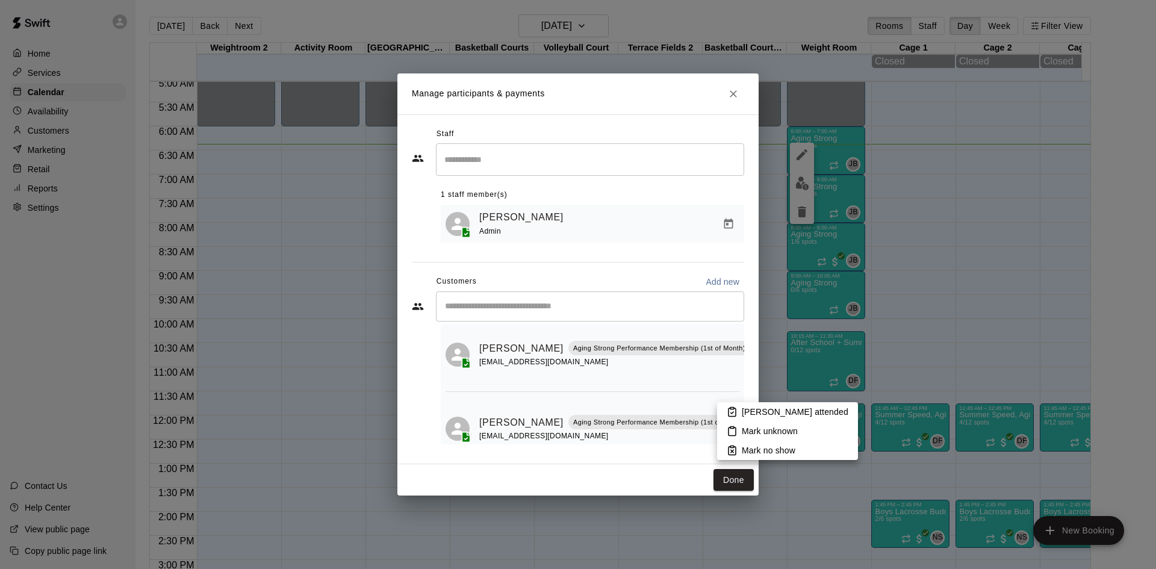
click at [743, 419] on li "Mark attended" at bounding box center [787, 411] width 141 height 19
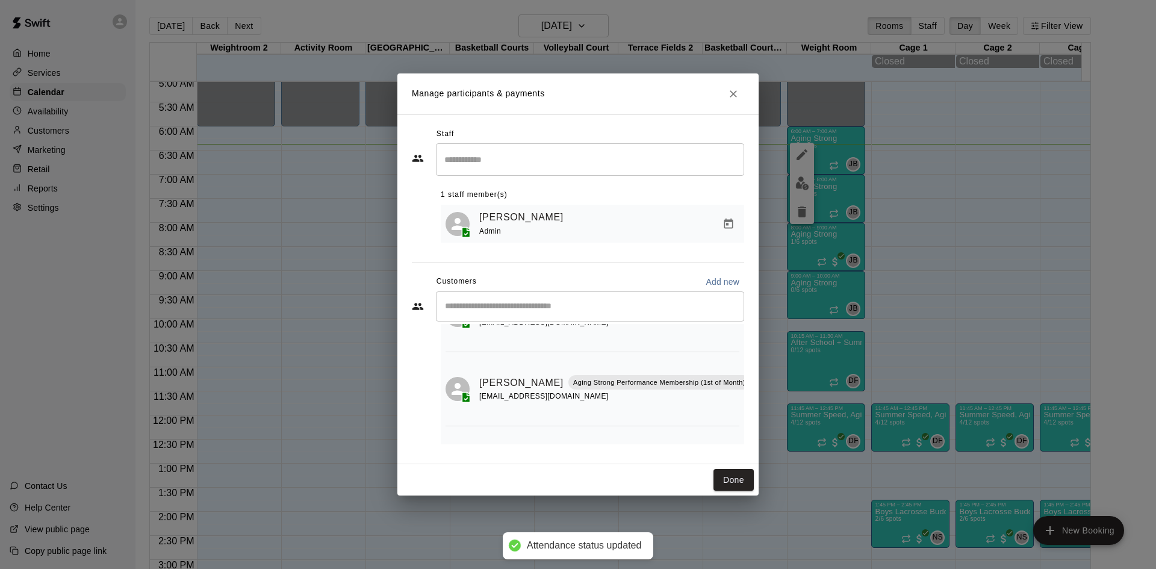
scroll to position [196, 0]
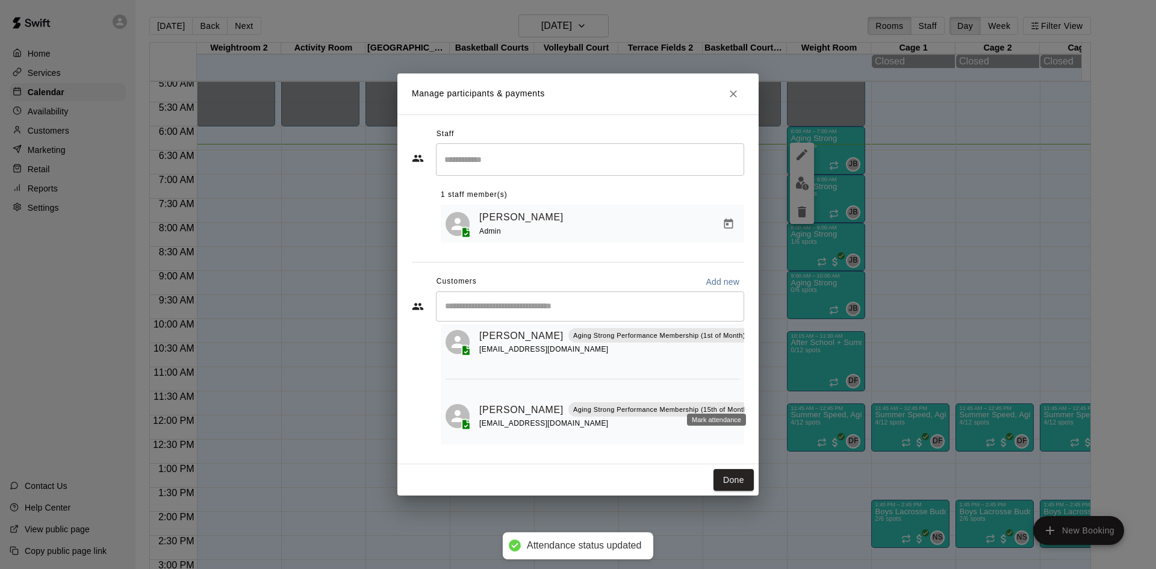
click at [759, 391] on icon "Mark attendance" at bounding box center [764, 394] width 11 height 11
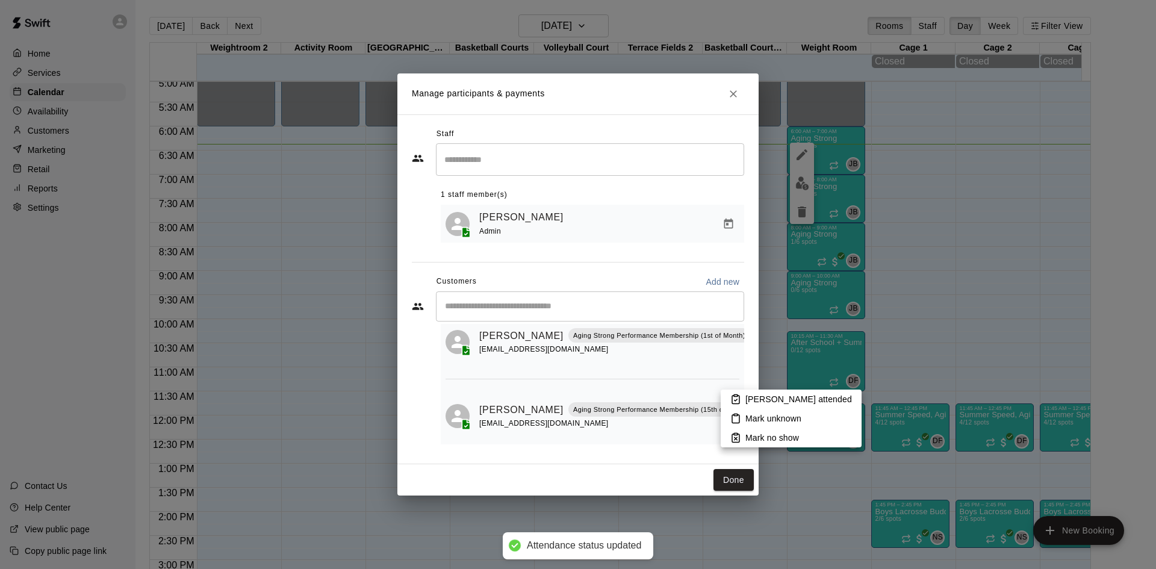
click at [736, 397] on rect at bounding box center [736, 396] width 4 height 2
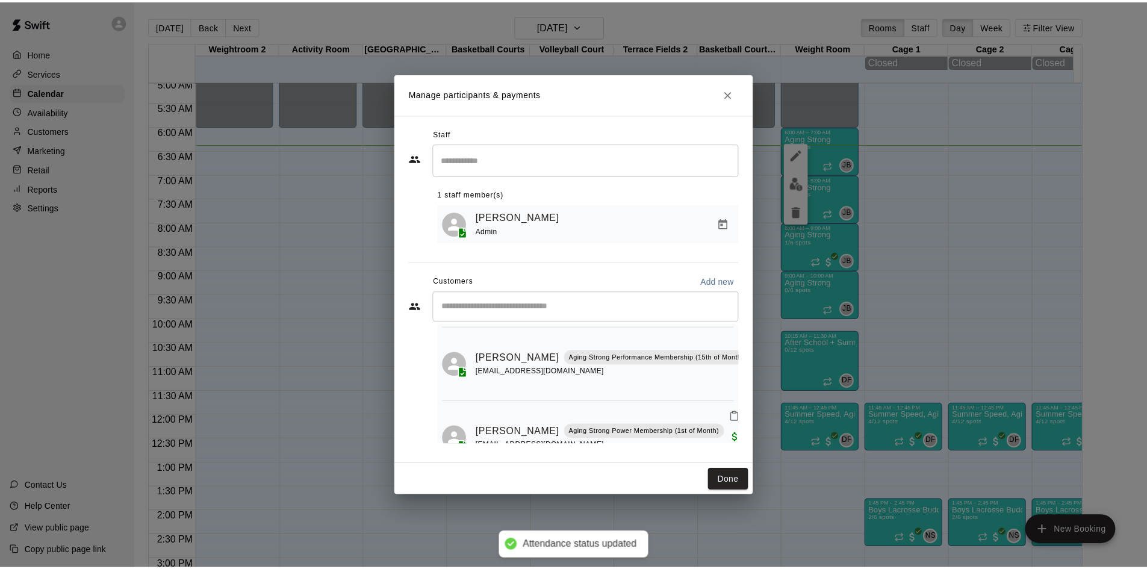
scroll to position [265, 0]
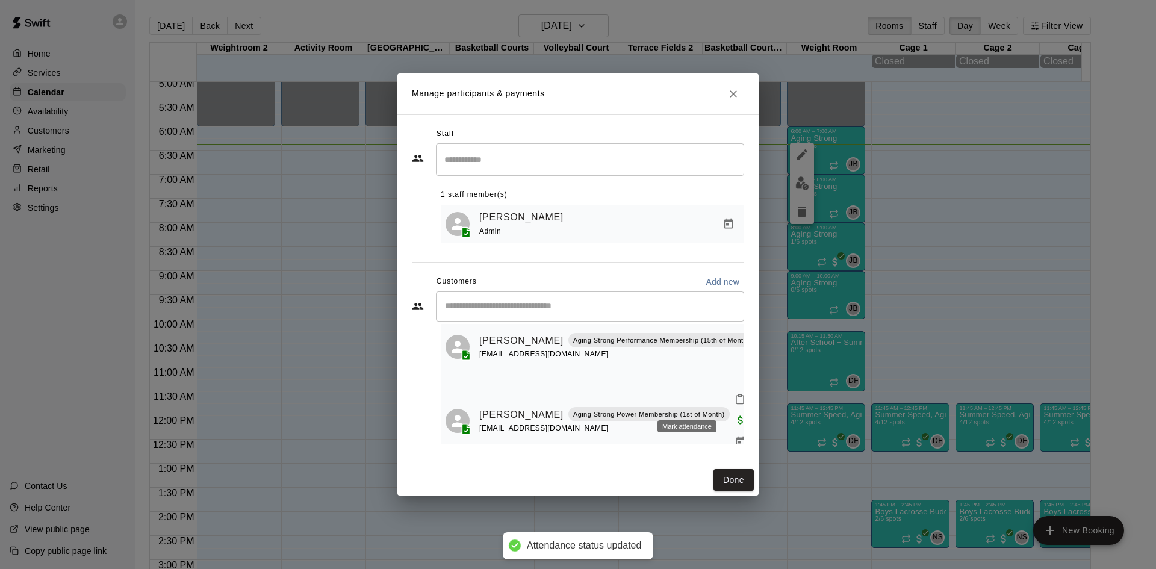
click at [729, 398] on button "Mark attendance" at bounding box center [739, 399] width 20 height 20
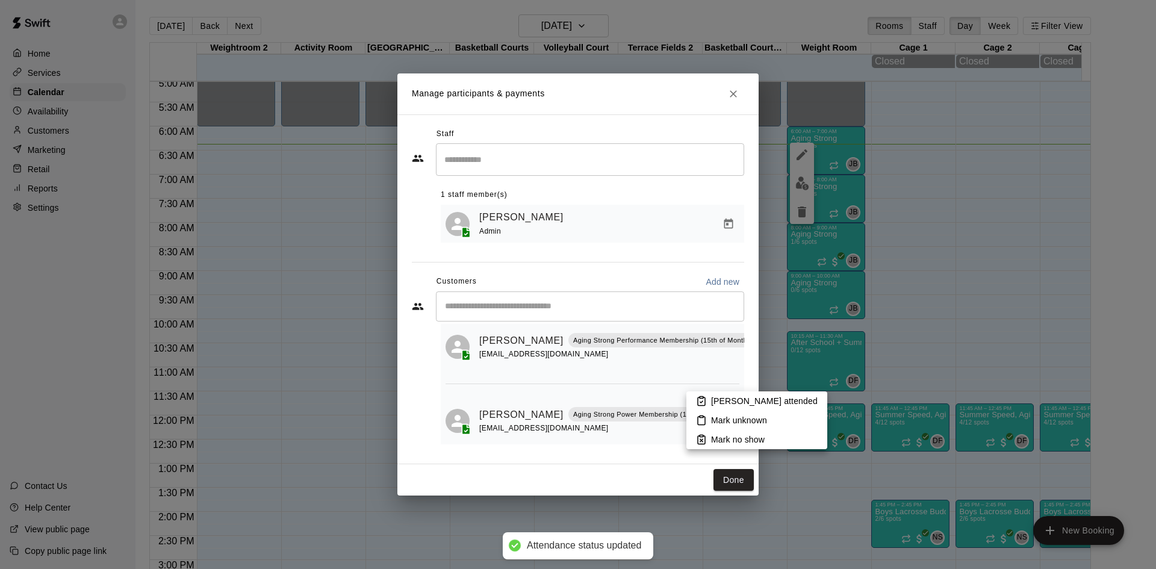
click at [734, 399] on p "Mark attended" at bounding box center [764, 401] width 107 height 12
click at [734, 475] on button "Done" at bounding box center [733, 480] width 40 height 22
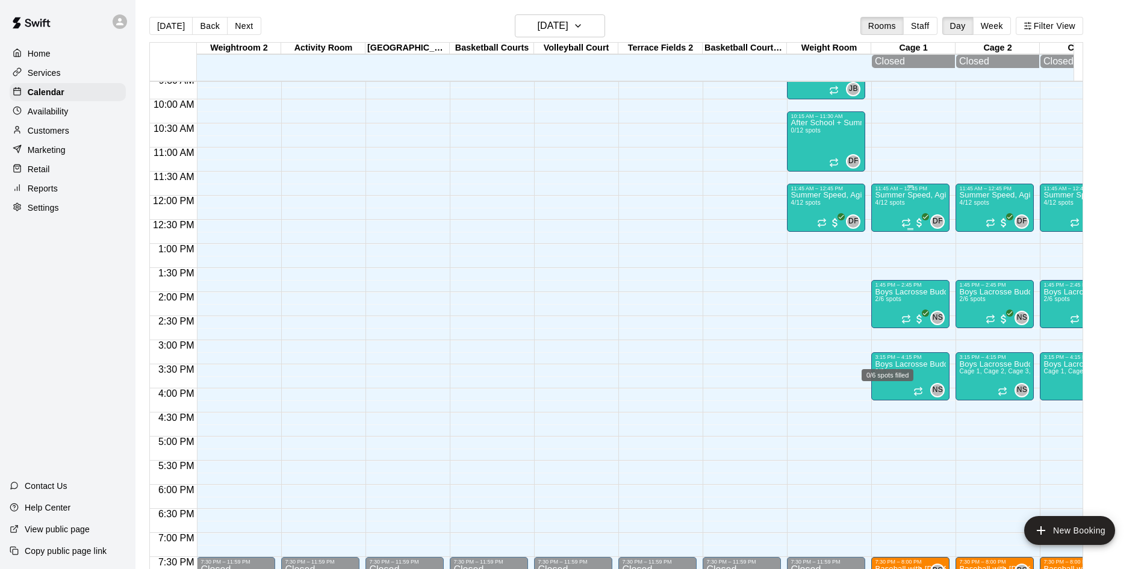
scroll to position [485, 0]
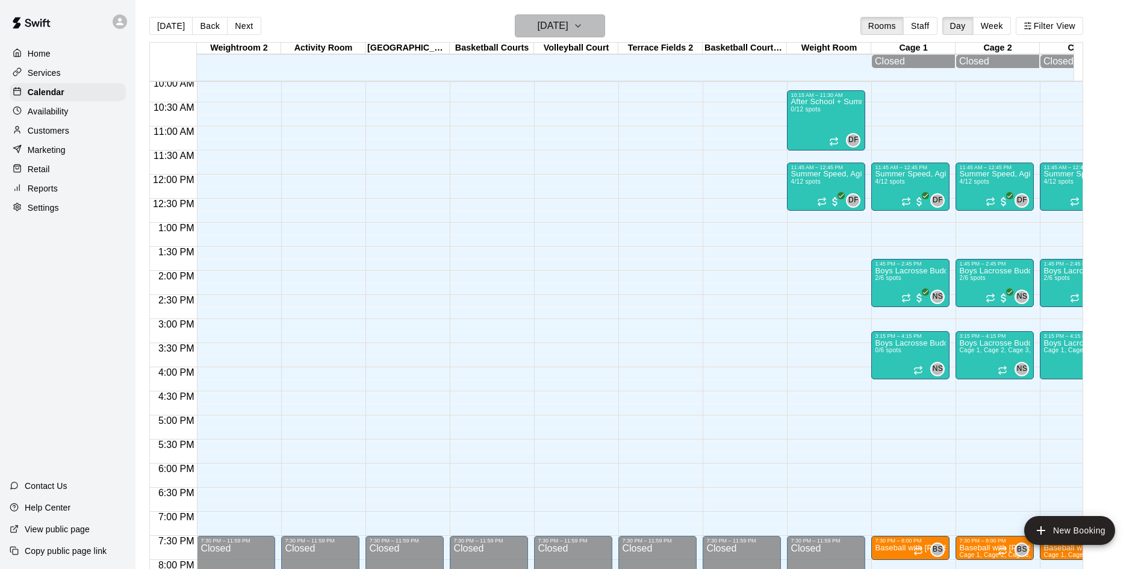
click at [580, 27] on icon "button" at bounding box center [577, 26] width 5 height 2
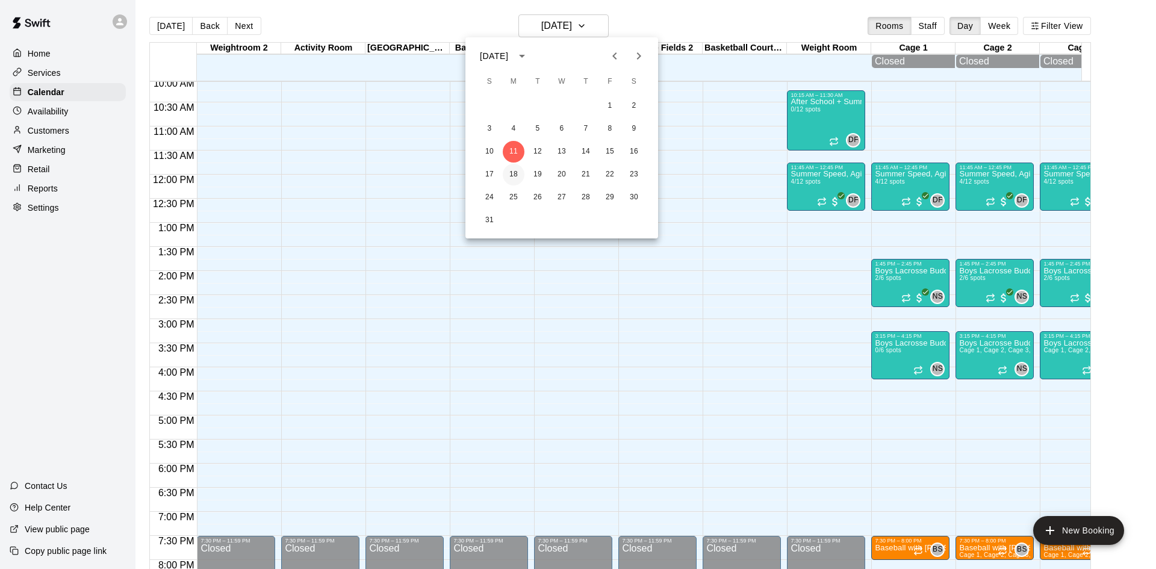
click at [515, 174] on button "18" at bounding box center [514, 175] width 22 height 22
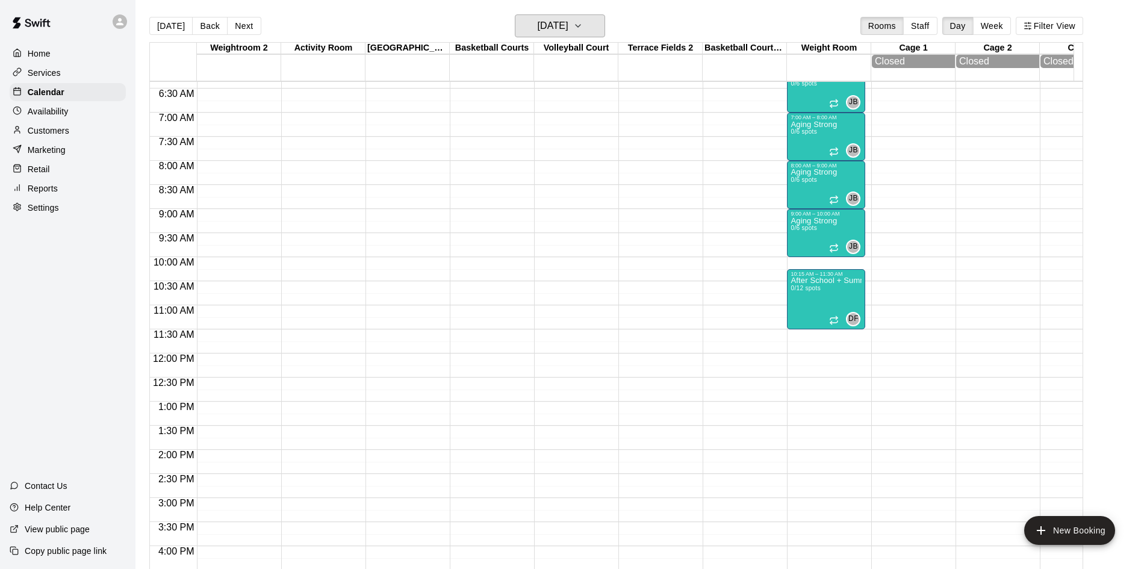
scroll to position [305, 0]
click at [583, 30] on icon "button" at bounding box center [578, 26] width 10 height 14
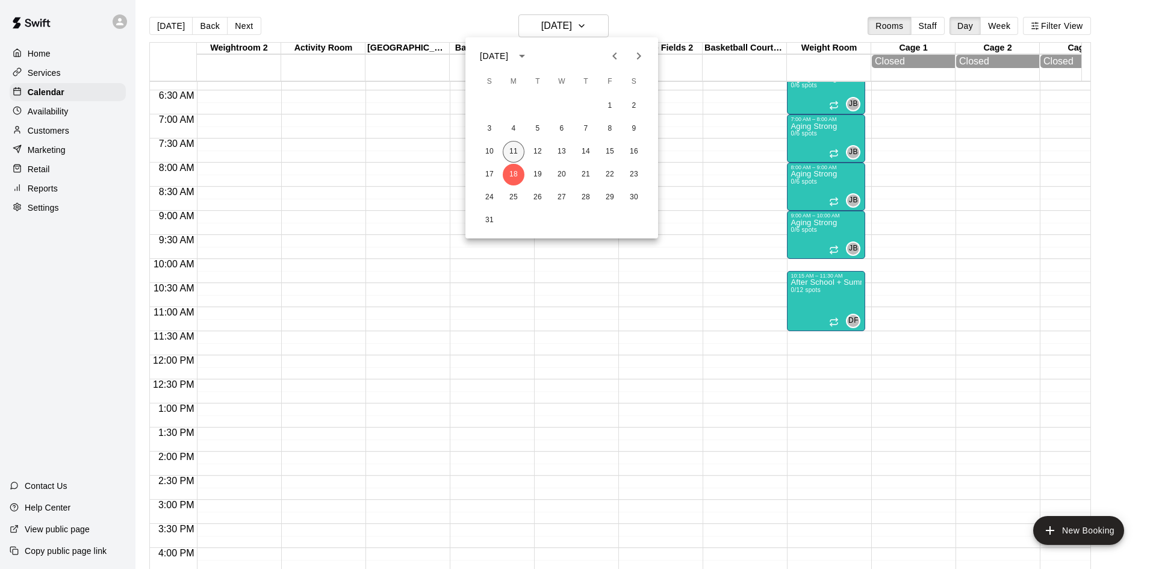
click at [510, 150] on button "11" at bounding box center [514, 152] width 22 height 22
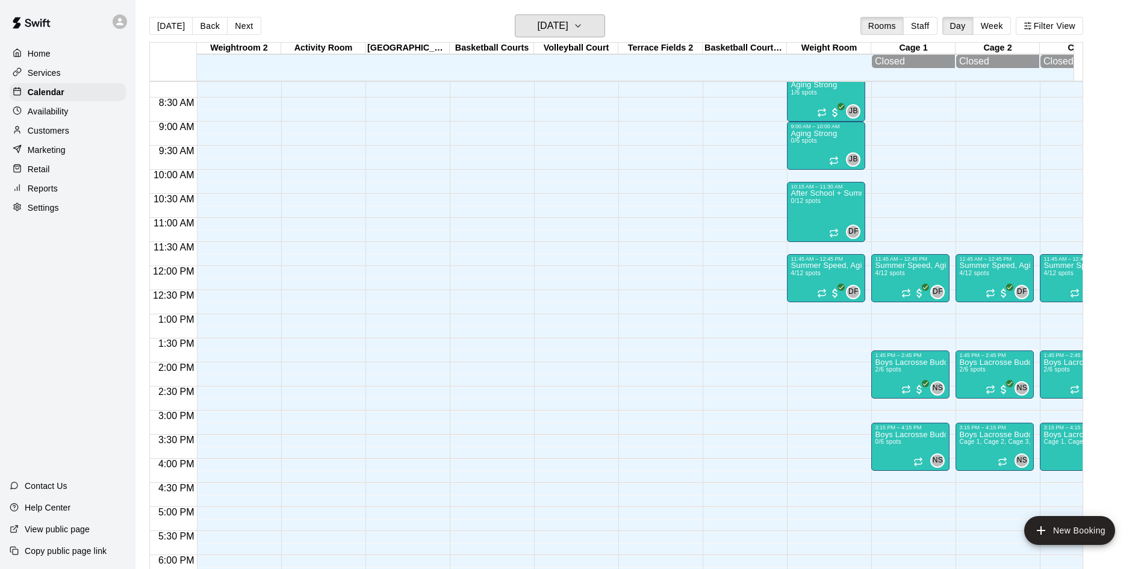
scroll to position [365, 0]
